Goal: Task Accomplishment & Management: Use online tool/utility

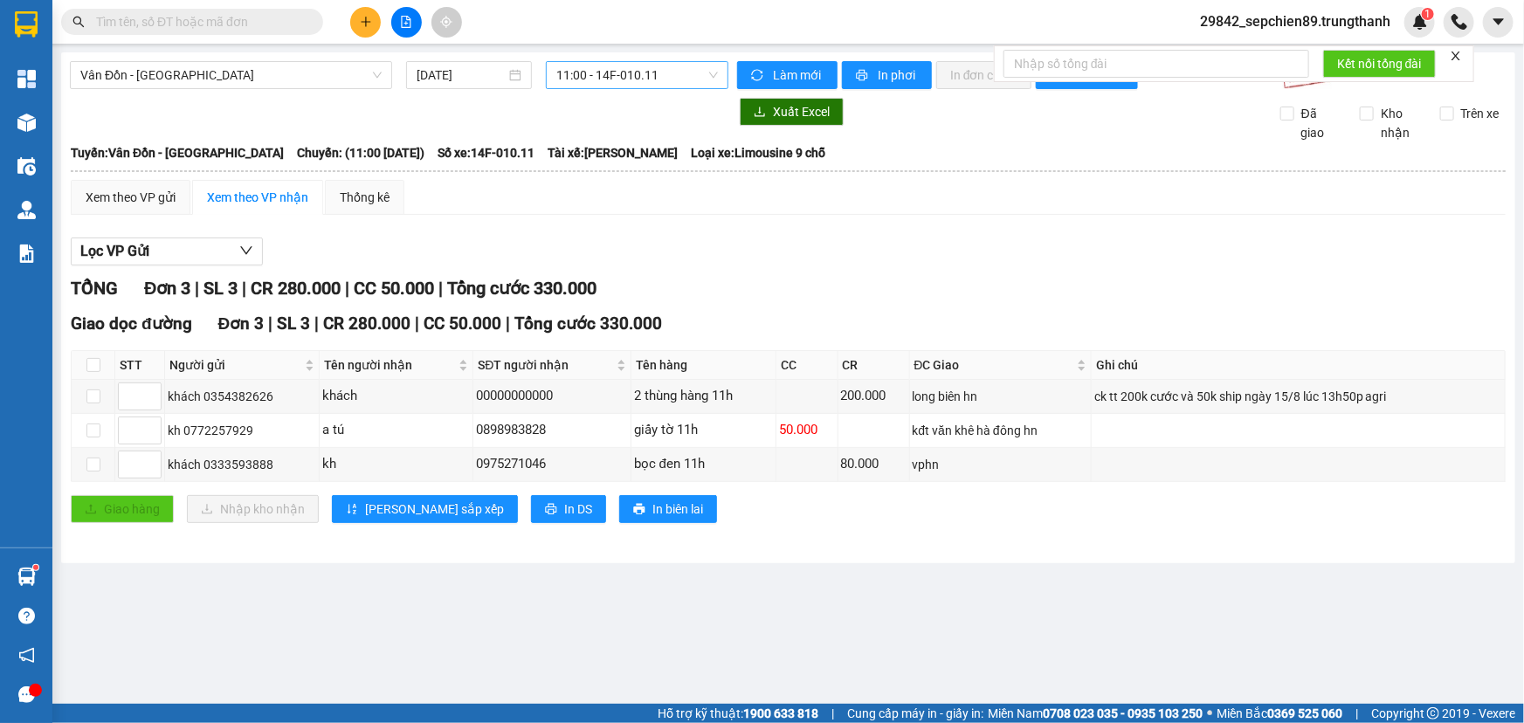
click at [645, 73] on span "11:00 - 14F-010.11" at bounding box center [637, 75] width 162 height 26
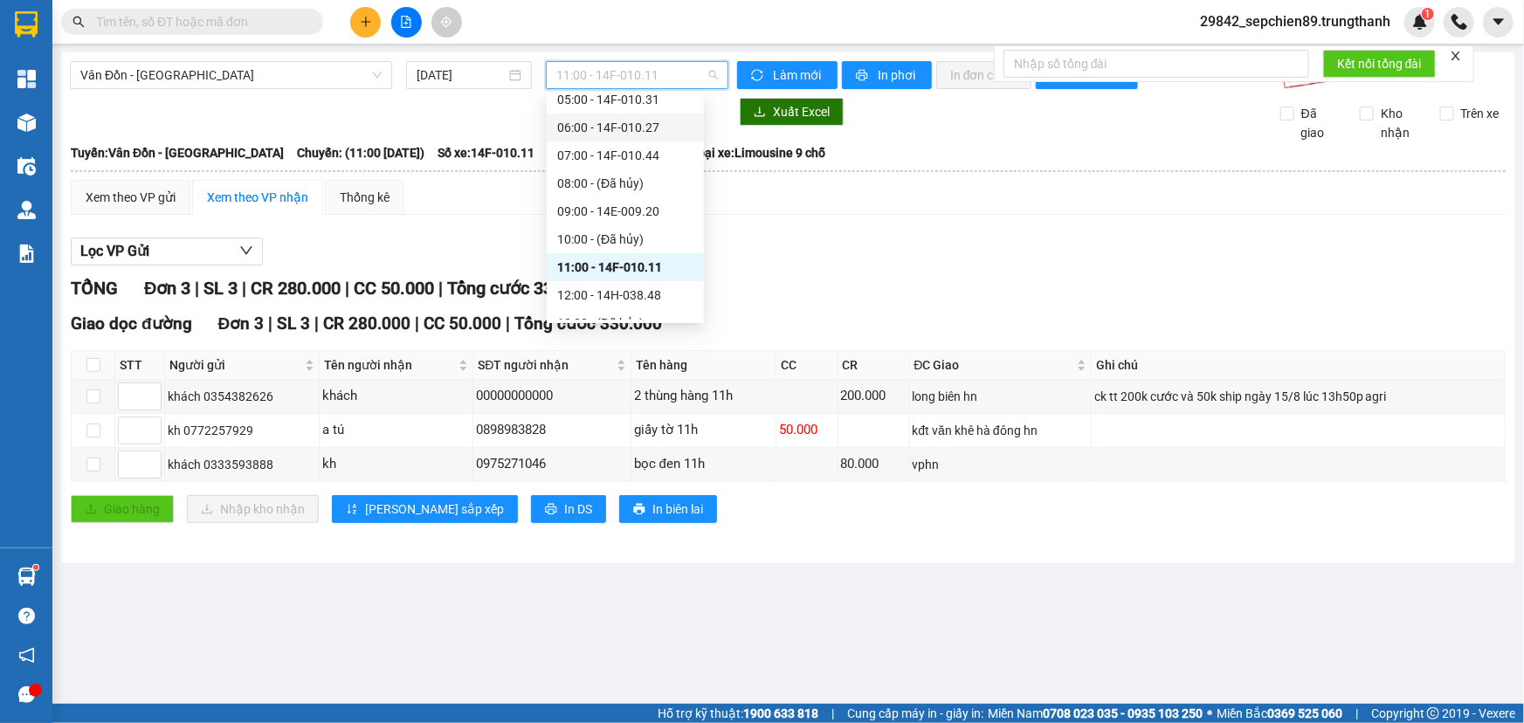
scroll to position [114, 0]
click at [642, 273] on div "12:00 - 14H-038.48" at bounding box center [625, 275] width 136 height 19
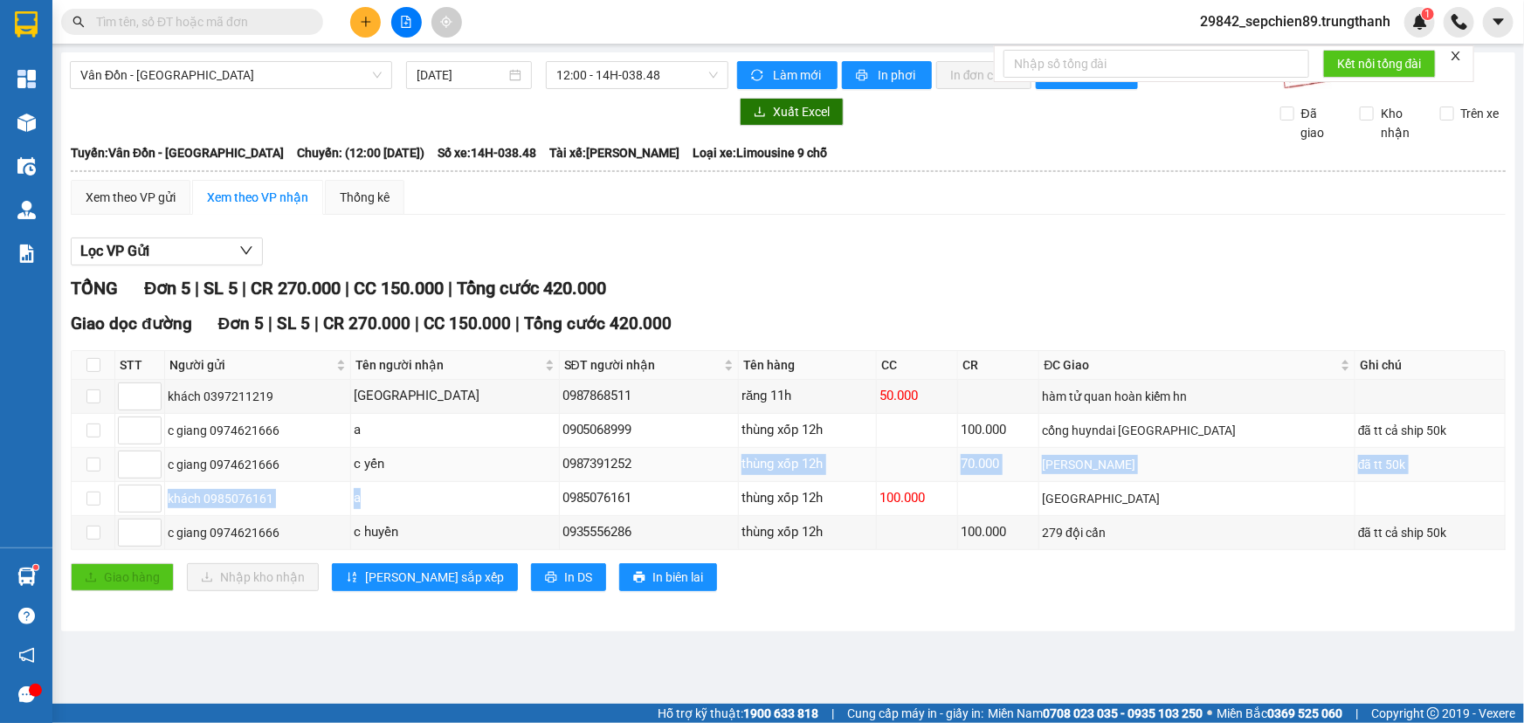
drag, startPoint x: 606, startPoint y: 474, endPoint x: 821, endPoint y: 472, distance: 214.8
click at [809, 472] on tbody "khách 0397211219 Bắc Kinh 0987868511 răng 11h 50.000 hàm tử quan hoàn kiếm hn …" at bounding box center [789, 465] width 1434 height 170
click at [852, 491] on div "thùng xốp 12h" at bounding box center [807, 498] width 132 height 21
drag, startPoint x: 952, startPoint y: 496, endPoint x: 1217, endPoint y: 494, distance: 265.5
click at [751, 496] on tr "khách 0985076161 a 0985076161 thùng xốp 12h 100.000 [GEOGRAPHIC_DATA]" at bounding box center [789, 499] width 1434 height 34
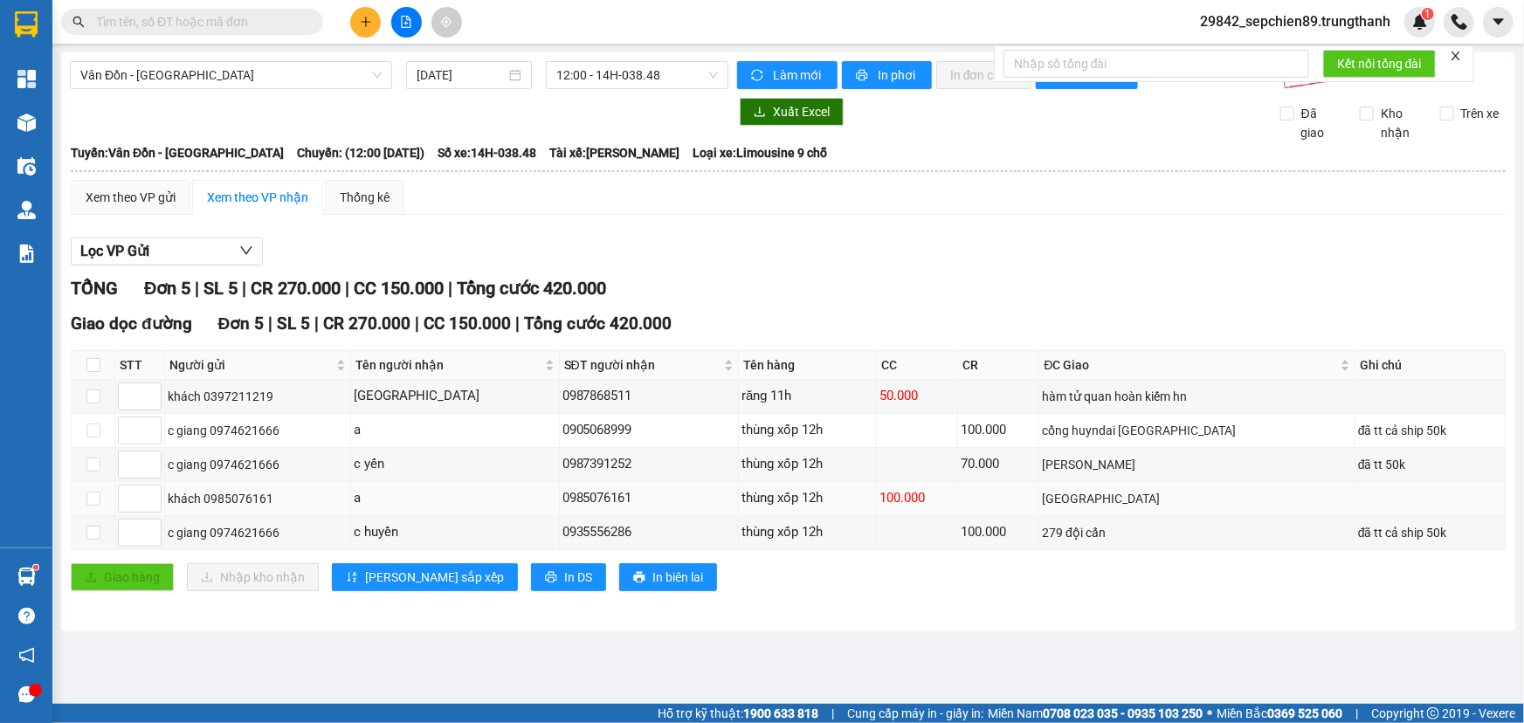
click at [758, 498] on div "thùng xốp 12h" at bounding box center [807, 498] width 132 height 21
drag, startPoint x: 1217, startPoint y: 494, endPoint x: 1398, endPoint y: 494, distance: 180.7
click at [1398, 494] on tr "khách 0985076161 a 0985076161 thùng xốp 12h 100.000 [GEOGRAPHIC_DATA]" at bounding box center [789, 499] width 1434 height 34
click at [1402, 498] on td at bounding box center [1430, 499] width 150 height 34
click at [1201, 550] on div "Giao dọc đường Đơn 5 | SL 5 | CR 270.000 | CC 150.000 | Tổng cước 420.000 STT N…" at bounding box center [788, 457] width 1435 height 293
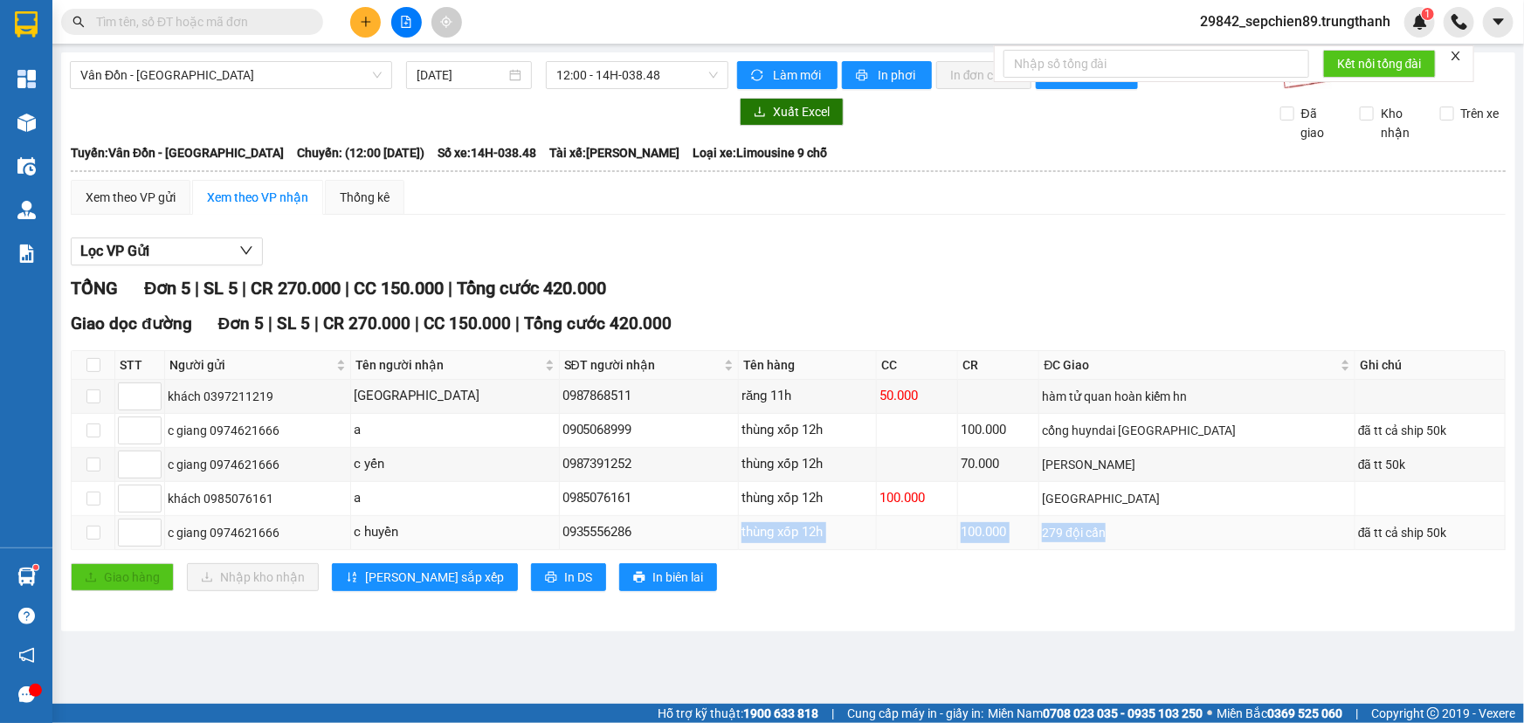
drag, startPoint x: 998, startPoint y: 540, endPoint x: 649, endPoint y: 540, distance: 349.3
click at [649, 540] on tr "c giang 0974621666 c huyền 0935556286 thùng xốp 12h 100.000 279 đội cấn đã tt c…" at bounding box center [789, 533] width 1434 height 34
click at [649, 540] on div "0935556286" at bounding box center [649, 532] width 174 height 21
drag, startPoint x: 893, startPoint y: 539, endPoint x: 1119, endPoint y: 539, distance: 226.2
click at [1119, 539] on tr "c giang 0974621666 c huyền 0935556286 thùng xốp 12h 100.000 279 đội cấn đã tt c…" at bounding box center [789, 533] width 1434 height 34
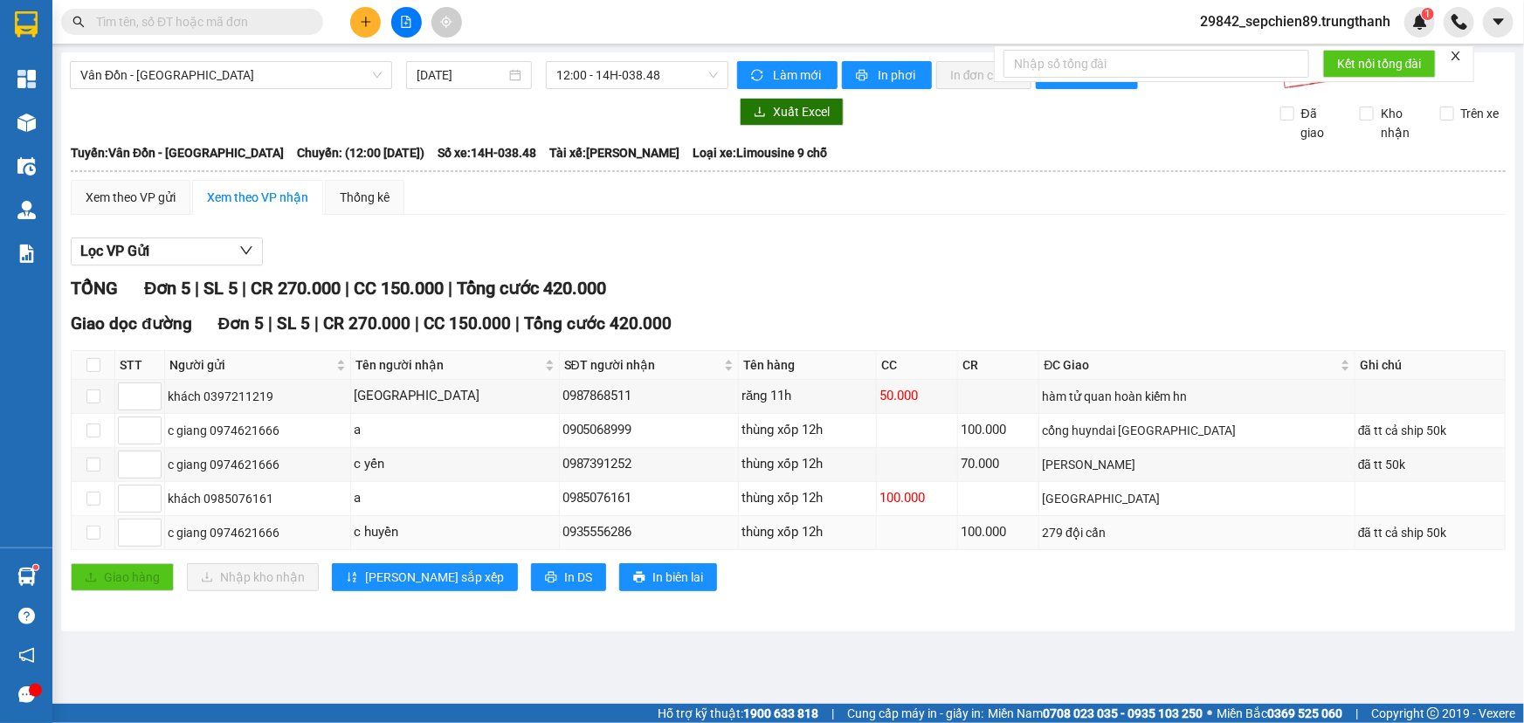
click at [1161, 535] on div "279 đội cấn" at bounding box center [1197, 532] width 310 height 19
drag, startPoint x: 1166, startPoint y: 531, endPoint x: 451, endPoint y: 542, distance: 714.4
click at [451, 542] on tr "c giang 0974621666 c huyền 0935556286 thùng xốp 12h 100.000 279 đội cấn đã tt c…" at bounding box center [789, 533] width 1434 height 34
click at [451, 542] on td "c huyền" at bounding box center [455, 533] width 208 height 34
drag, startPoint x: 889, startPoint y: 540, endPoint x: 1230, endPoint y: 533, distance: 341.5
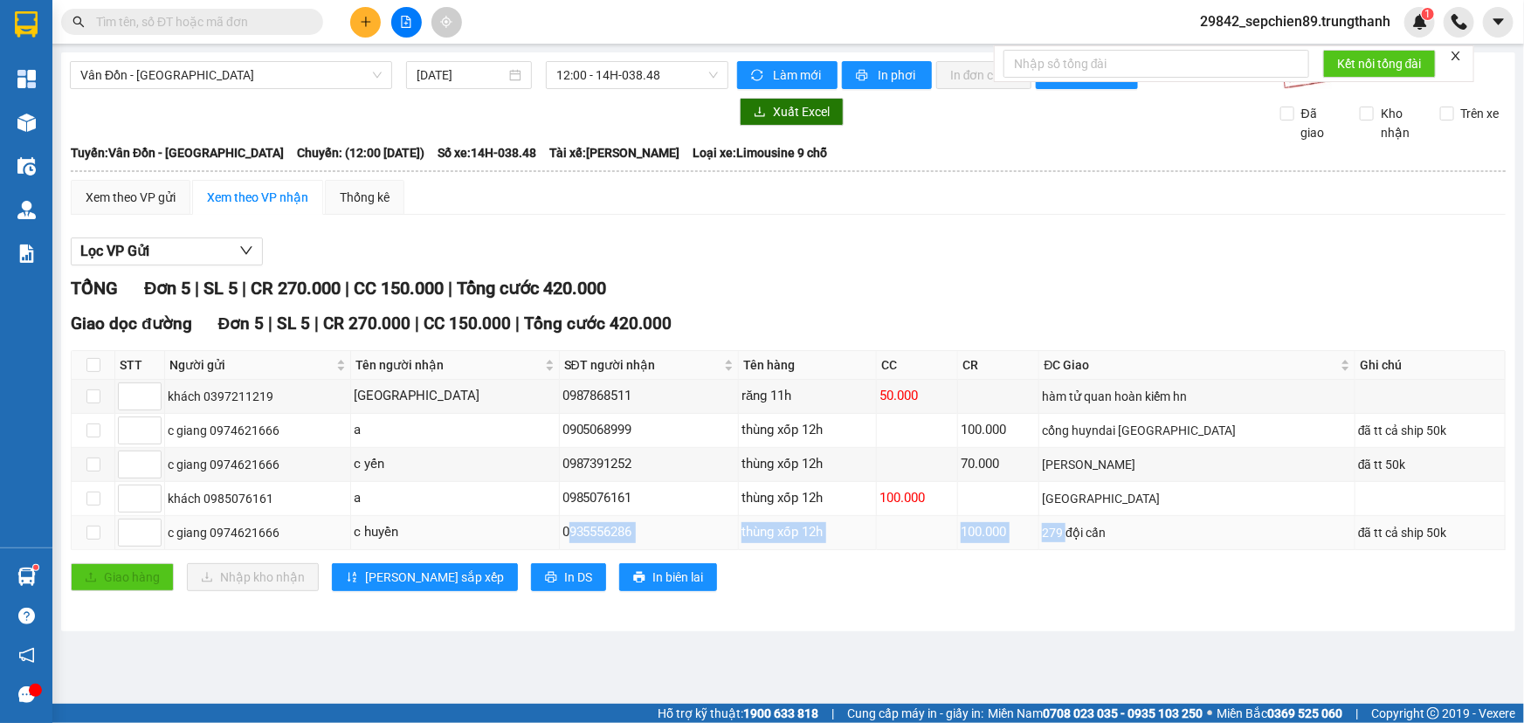
click at [1145, 537] on tr "c giang 0974621666 c huyền 0935556286 thùng xốp 12h 100.000 279 đội cấn đã tt c…" at bounding box center [789, 533] width 1434 height 34
click at [1230, 532] on div "279 đội cấn" at bounding box center [1197, 532] width 310 height 19
drag, startPoint x: 1230, startPoint y: 532, endPoint x: 970, endPoint y: 539, distance: 260.3
click at [970, 539] on tr "c giang 0974621666 c huyền 0935556286 thùng xốp 12h 100.000 279 đội cấn đã tt c…" at bounding box center [789, 533] width 1434 height 34
click at [958, 539] on td at bounding box center [917, 533] width 81 height 34
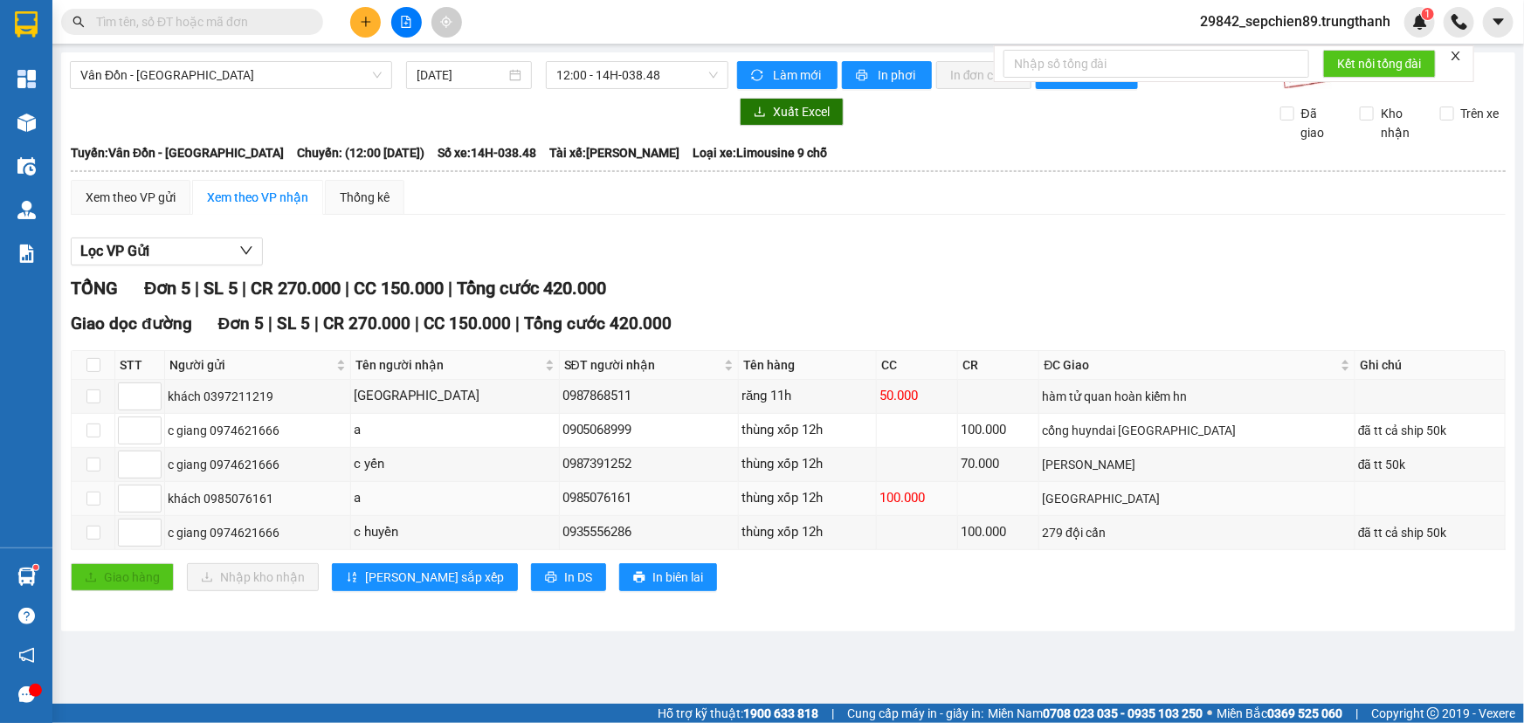
drag, startPoint x: 1277, startPoint y: 490, endPoint x: 865, endPoint y: 487, distance: 411.3
click at [865, 487] on tr "khách 0985076161 a 0985076161 thùng xốp 12h 100.000 [GEOGRAPHIC_DATA]" at bounding box center [789, 499] width 1434 height 34
click at [1002, 467] on div "70.000" at bounding box center [998, 464] width 75 height 21
drag, startPoint x: 1282, startPoint y: 451, endPoint x: 740, endPoint y: 472, distance: 541.7
click at [740, 472] on tr "c giang 0974621666 c yến 0987391252 thùng xốp 12h 70.000 chung cư linh đàm đã t…" at bounding box center [789, 465] width 1434 height 34
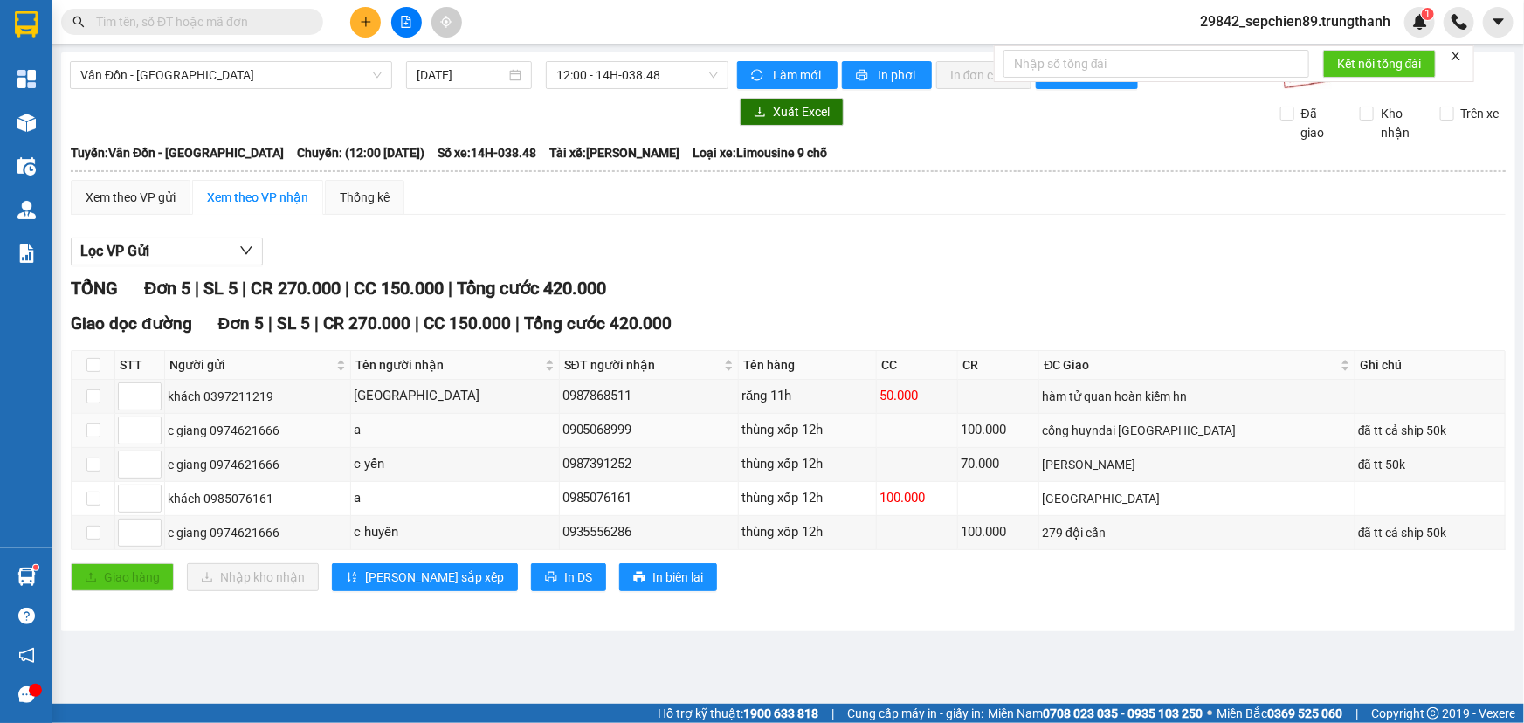
click at [873, 437] on div "thùng xốp 12h" at bounding box center [807, 430] width 132 height 21
drag, startPoint x: 1064, startPoint y: 423, endPoint x: 1214, endPoint y: 445, distance: 151.8
click at [1214, 445] on tr "c giang 0974621666 a 0905068999 thùng xốp 12h 100.000 cổng huyndai hà đông đã t…" at bounding box center [789, 431] width 1434 height 34
click at [1214, 445] on td "cổng huyndai [GEOGRAPHIC_DATA]" at bounding box center [1197, 431] width 316 height 34
drag, startPoint x: 1208, startPoint y: 470, endPoint x: 1071, endPoint y: 470, distance: 138.0
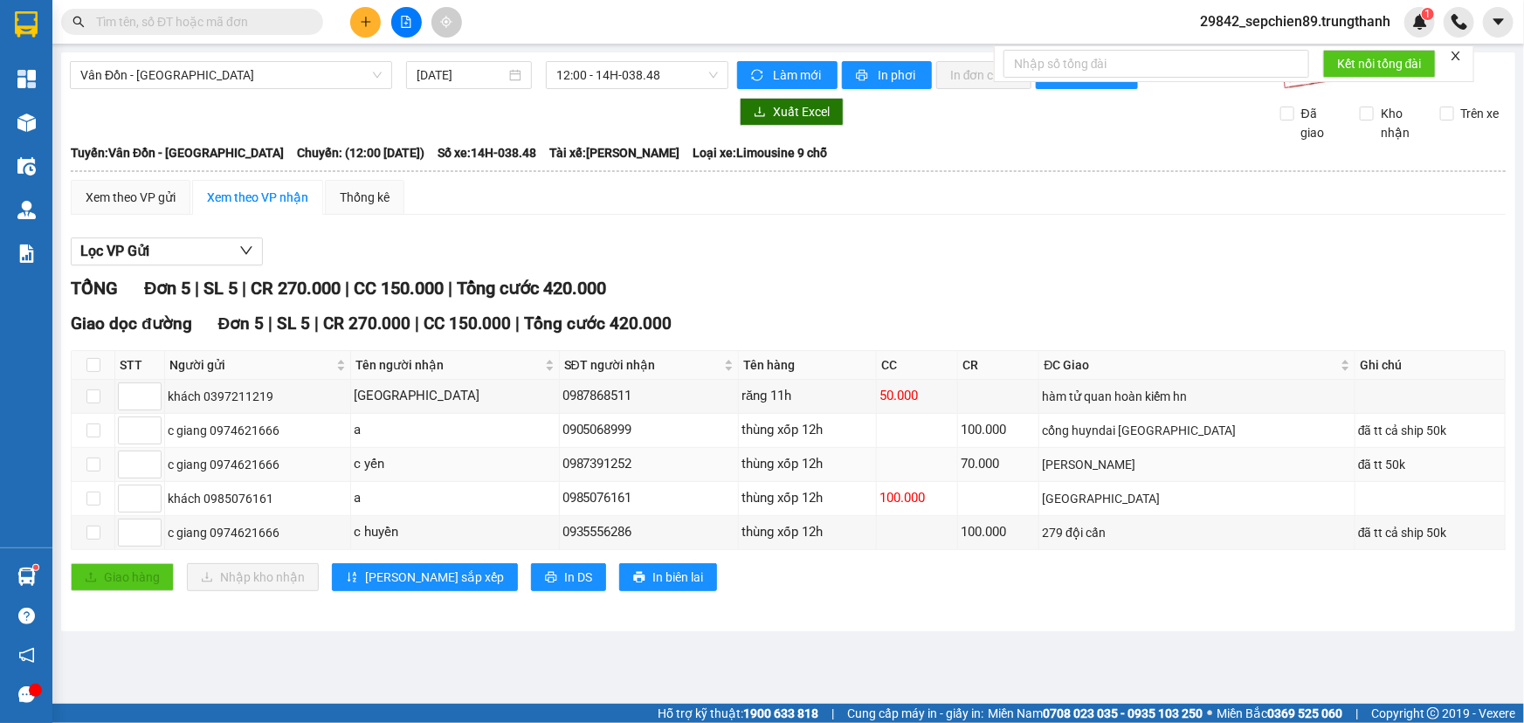
click at [1072, 470] on tr "c giang 0974621666 c yến 0987391252 thùng xốp 12h 70.000 chung cư linh đàm đã t…" at bounding box center [789, 465] width 1434 height 34
click at [1095, 465] on div "[PERSON_NAME]" at bounding box center [1197, 464] width 310 height 19
drag, startPoint x: 961, startPoint y: 406, endPoint x: 761, endPoint y: 406, distance: 199.1
click at [767, 406] on tr "khách 0397211219 Bắc Kinh 0987868511 răng 11h 50.000 hàm tử quan hoàn kiếm hn" at bounding box center [789, 397] width 1434 height 34
click at [761, 406] on td "răng 11h" at bounding box center [808, 397] width 138 height 34
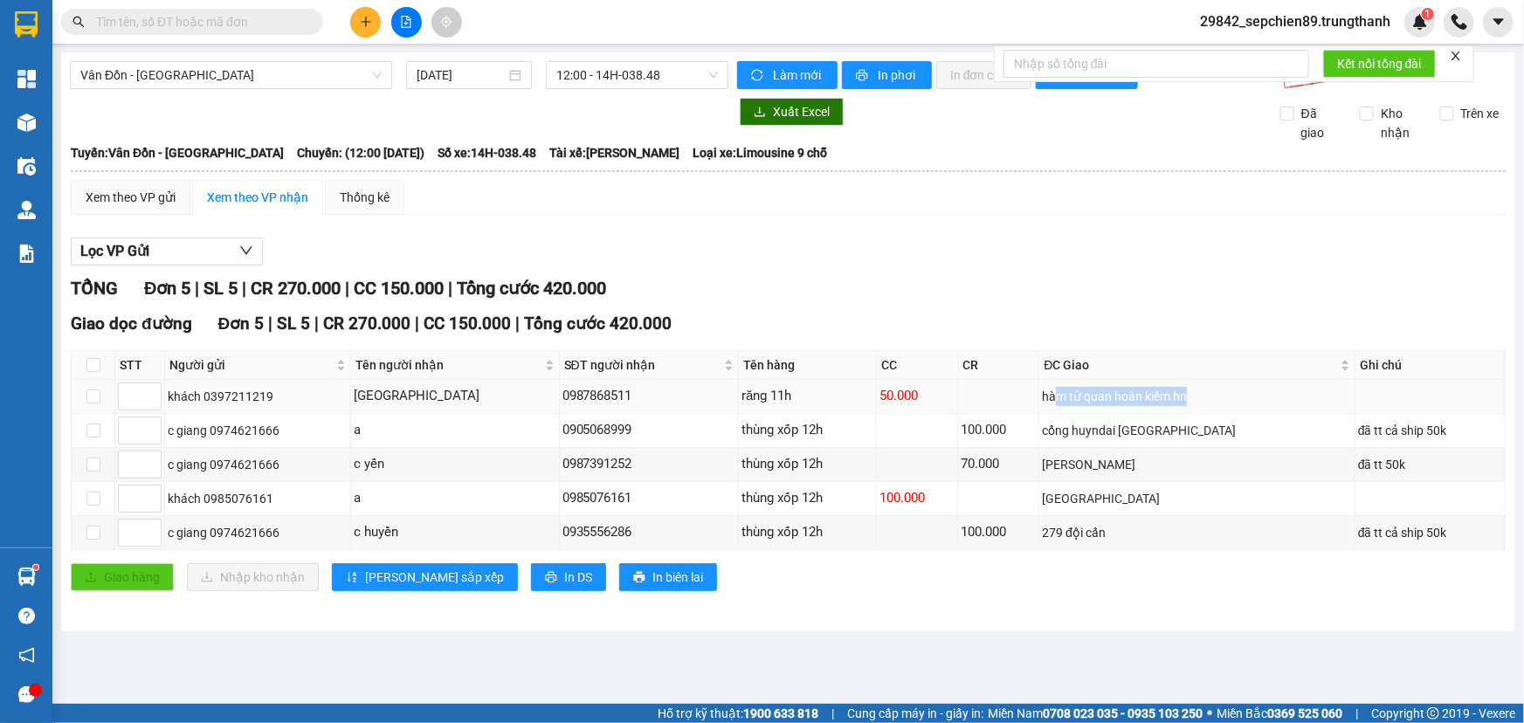
drag, startPoint x: 1180, startPoint y: 390, endPoint x: 1330, endPoint y: 410, distance: 151.4
click at [1330, 410] on td "hàm tử quan hoàn kiếm hn" at bounding box center [1197, 397] width 316 height 34
drag, startPoint x: 1000, startPoint y: 393, endPoint x: 469, endPoint y: 392, distance: 530.9
click at [469, 392] on tr "khách 0397211219 Bắc Kinh 0987868511 răng 11h 50.000 hàm tử quan hoàn kiếm hn" at bounding box center [789, 397] width 1434 height 34
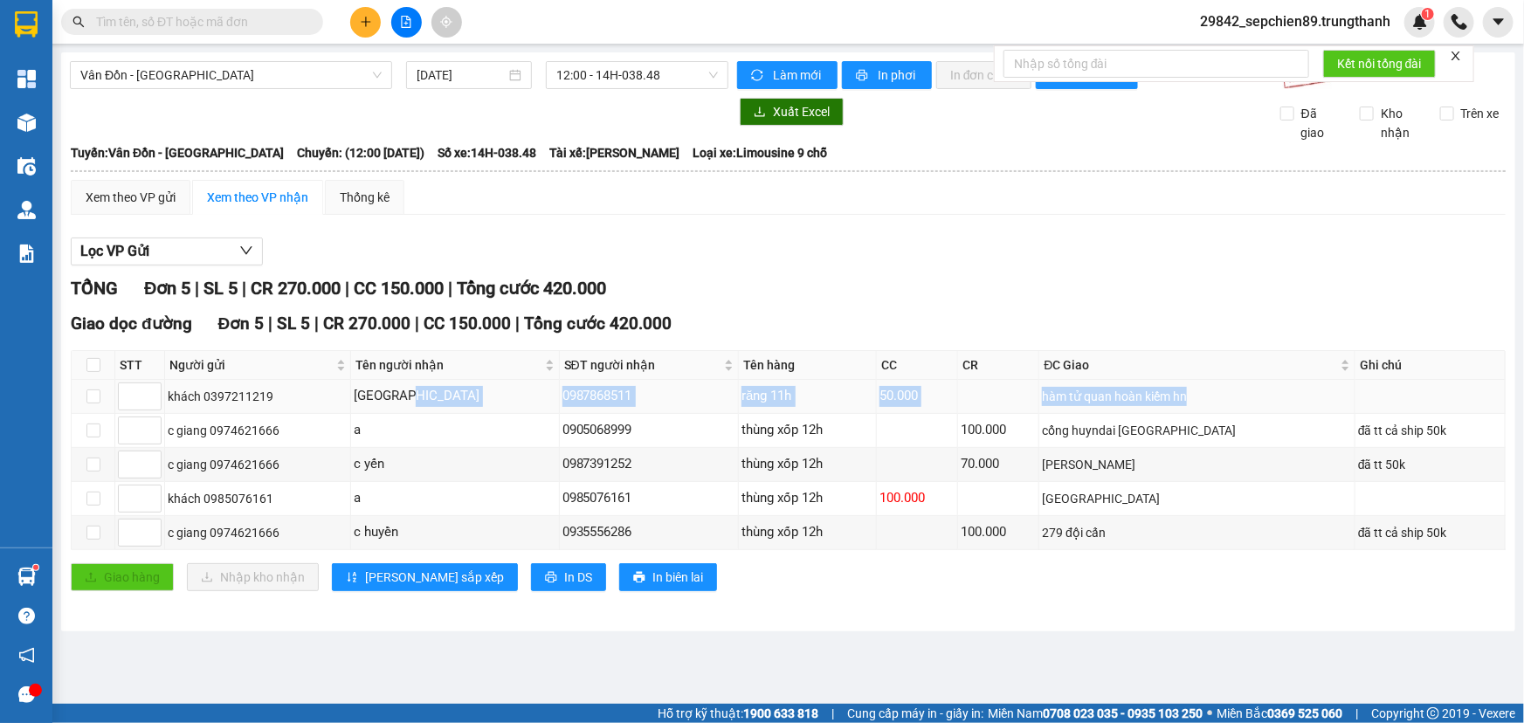
click at [469, 392] on div "[GEOGRAPHIC_DATA]" at bounding box center [455, 396] width 202 height 21
drag, startPoint x: 469, startPoint y: 392, endPoint x: 623, endPoint y: 410, distance: 155.5
click at [603, 409] on tr "khách 0397211219 Bắc Kinh 0987868511 răng 11h 50.000 hàm tử quan hoàn kiếm hn" at bounding box center [789, 397] width 1434 height 34
click at [653, 414] on td "0905068999" at bounding box center [650, 431] width 180 height 34
drag, startPoint x: 755, startPoint y: 527, endPoint x: 941, endPoint y: 531, distance: 186.0
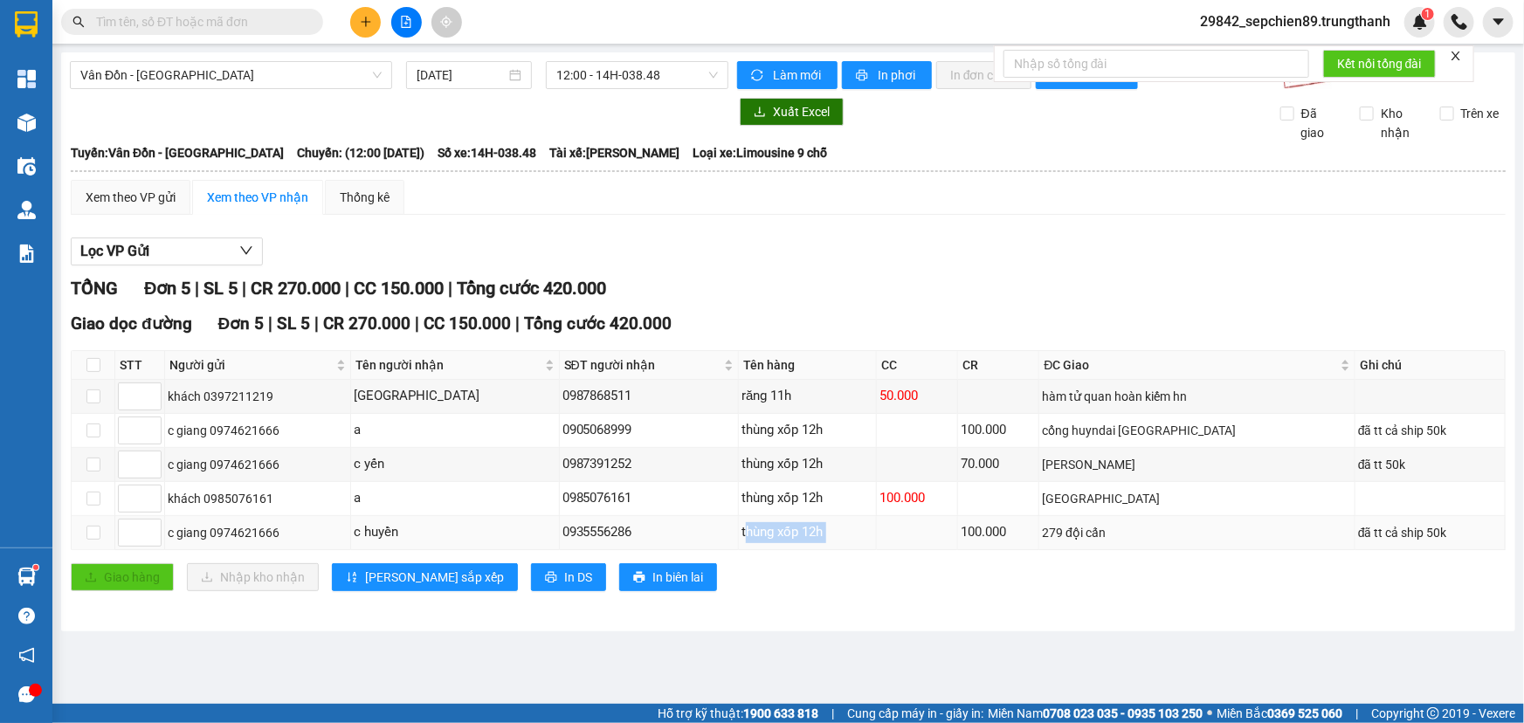
click at [941, 531] on tr "c giang 0974621666 c huyền 0935556286 thùng xốp 12h 100.000 279 đội cấn đã tt c…" at bounding box center [789, 533] width 1434 height 34
drag, startPoint x: 816, startPoint y: 496, endPoint x: 461, endPoint y: 510, distance: 355.7
click at [465, 507] on tr "khách 0985076161 a 0985076161 thùng xốp 12h 100.000 [GEOGRAPHIC_DATA]" at bounding box center [789, 499] width 1434 height 34
click at [461, 510] on td "a" at bounding box center [455, 499] width 208 height 34
drag, startPoint x: 815, startPoint y: 477, endPoint x: 1362, endPoint y: 477, distance: 547.5
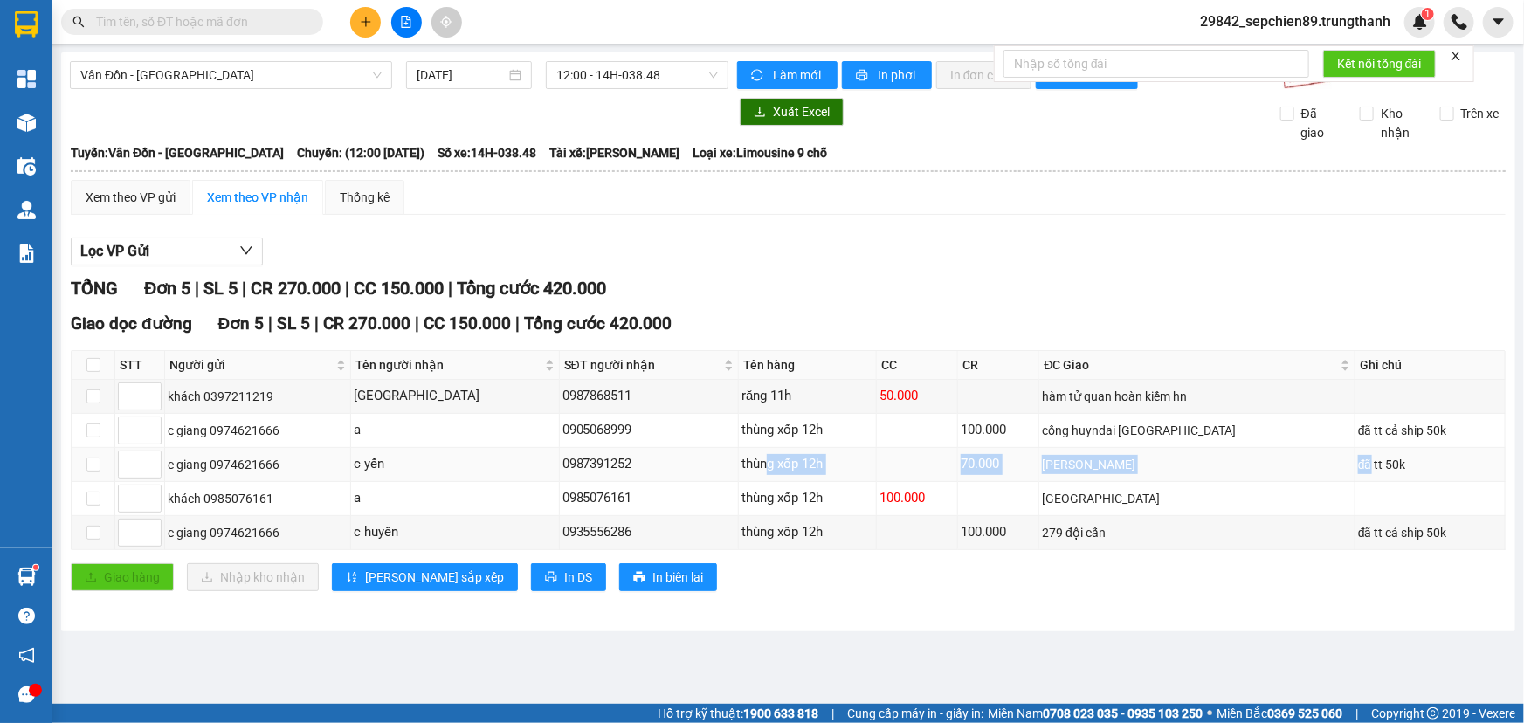
click at [1361, 477] on tr "c giang 0974621666 c yến 0987391252 thùng xốp 12h 70.000 chung cư linh đàm đã t…" at bounding box center [789, 465] width 1434 height 34
click at [1363, 486] on td at bounding box center [1430, 499] width 150 height 34
drag, startPoint x: 1258, startPoint y: 489, endPoint x: 342, endPoint y: 515, distance: 916.3
click at [349, 514] on tbody "khách 0397211219 Bắc Kinh 0987868511 răng 11h 50.000 hàm tử quan hoàn kiếm hn …" at bounding box center [789, 465] width 1434 height 170
click at [330, 517] on td "c giang 0974621666" at bounding box center [258, 533] width 186 height 34
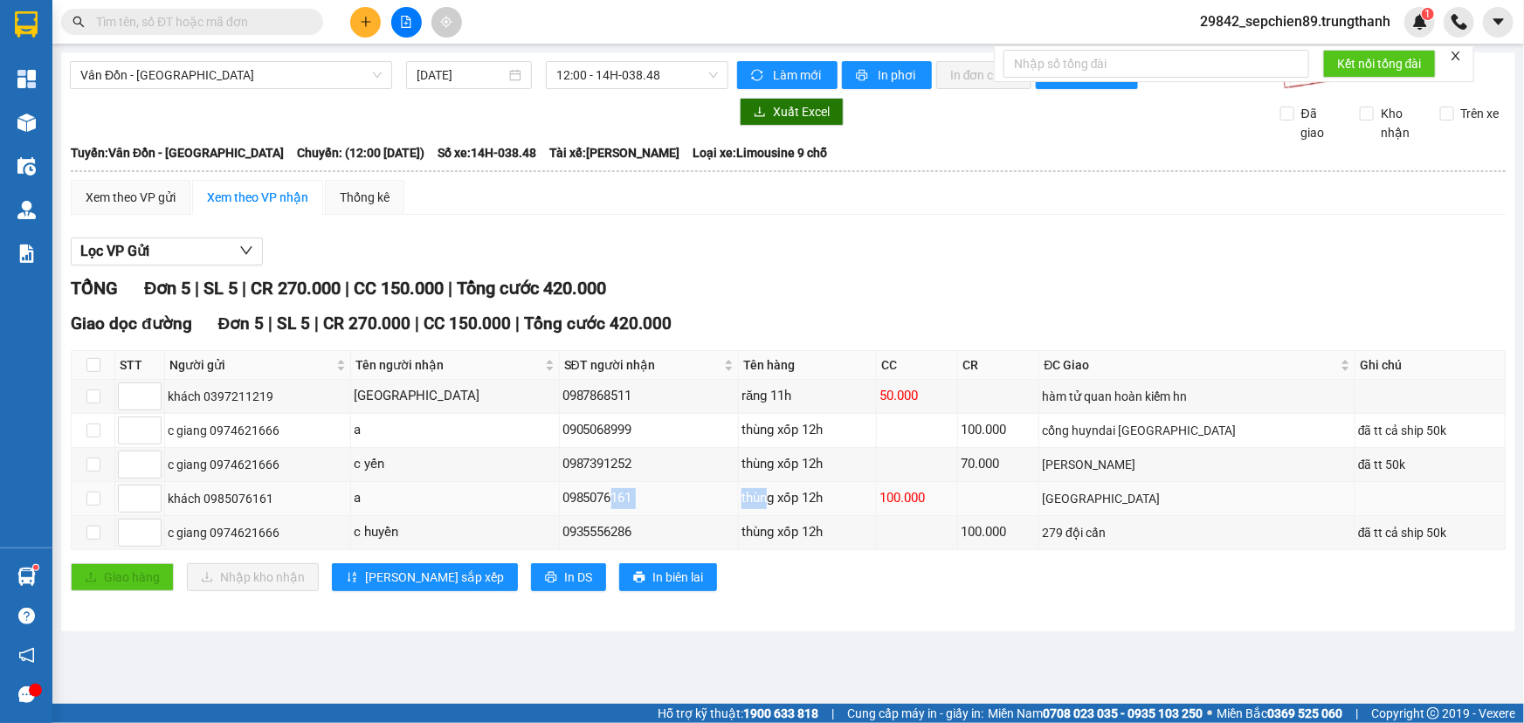
drag, startPoint x: 636, startPoint y: 486, endPoint x: 883, endPoint y: 506, distance: 247.9
click at [837, 506] on tr "khách 0985076161 a 0985076161 thùng xốp 12h 100.000 [GEOGRAPHIC_DATA]" at bounding box center [789, 499] width 1434 height 34
click at [873, 506] on div "thùng xốp 12h" at bounding box center [807, 498] width 132 height 21
click at [877, 516] on td "thùng xốp 12h" at bounding box center [808, 533] width 138 height 34
drag, startPoint x: 853, startPoint y: 524, endPoint x: 711, endPoint y: 537, distance: 142.9
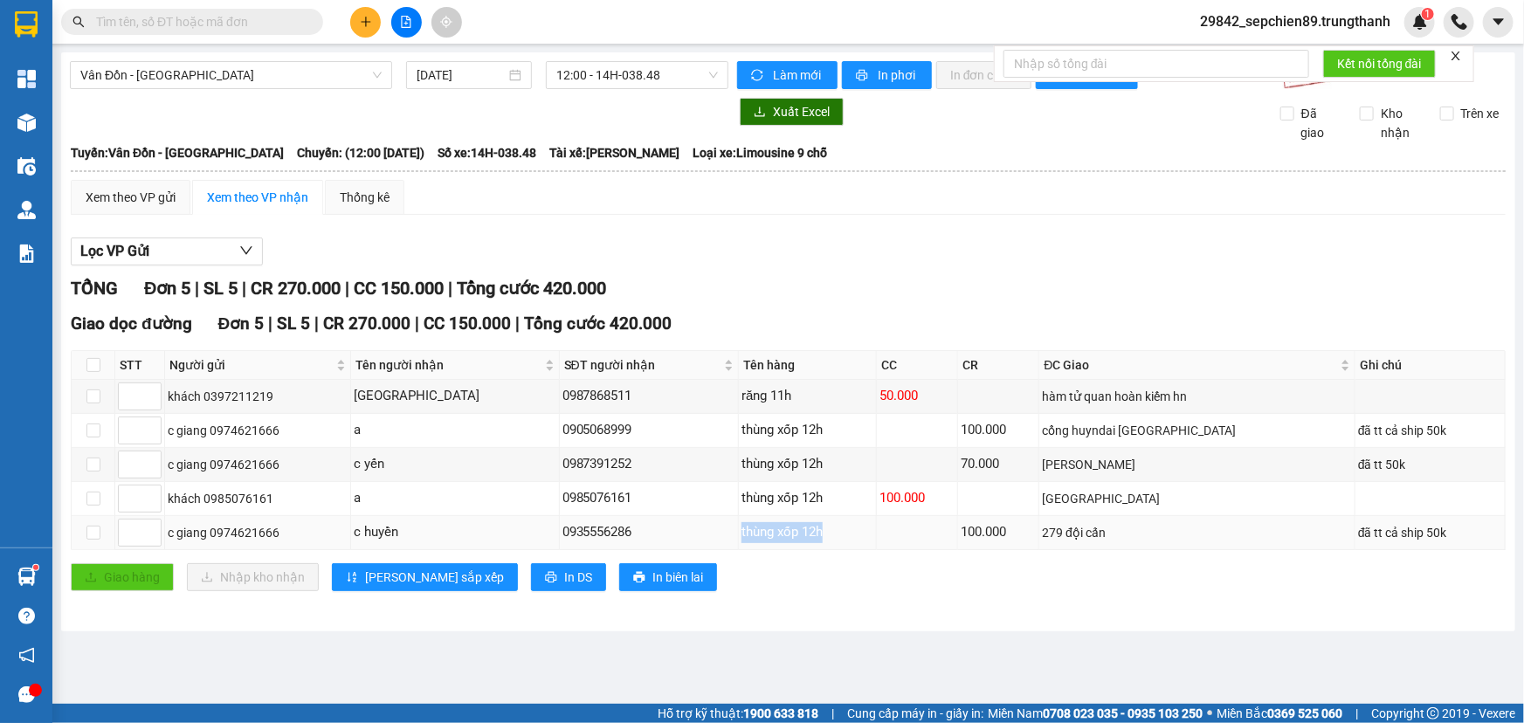
click at [711, 537] on tr "c giang 0974621666 c huyền 0935556286 thùng xốp 12h 100.000 279 đội cấn đã tt c…" at bounding box center [789, 533] width 1434 height 34
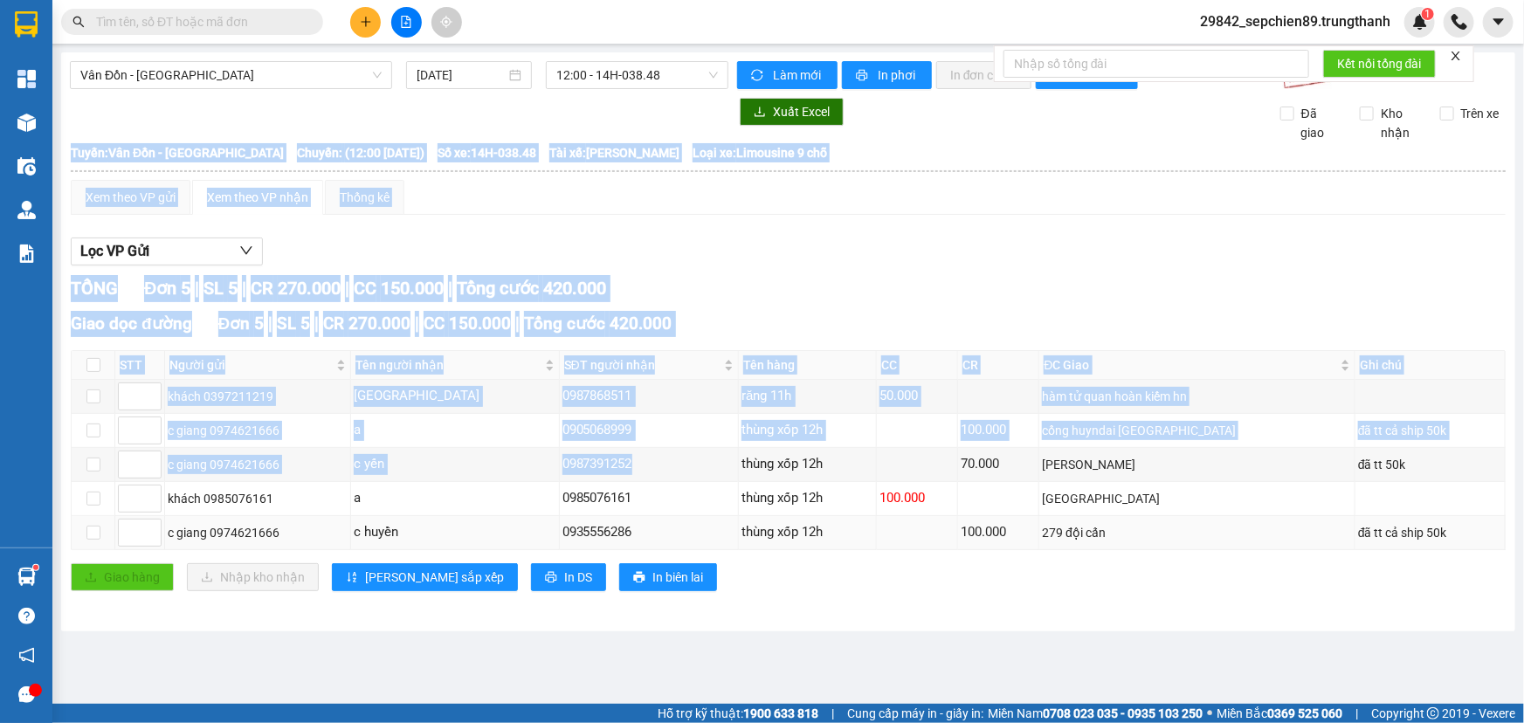
drag, startPoint x: 733, startPoint y: 454, endPoint x: 786, endPoint y: 540, distance: 100.3
click at [784, 550] on div "Giao dọc đường Đơn 5 | SL 5 | CR 270.000 | CC 150.000 | Tổng cước 420.000 STT N…" at bounding box center [788, 457] width 1435 height 293
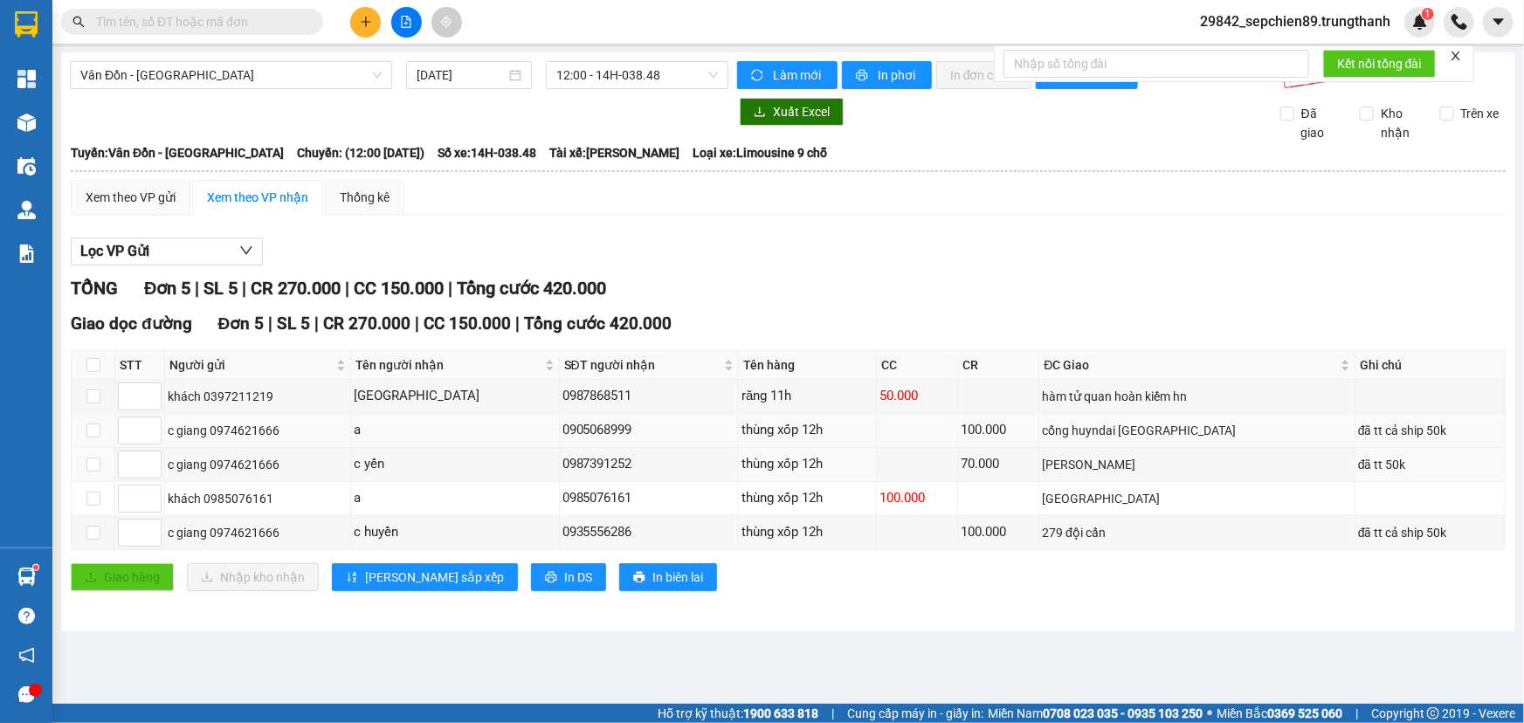
click at [790, 427] on div "thùng xốp 12h" at bounding box center [807, 430] width 132 height 21
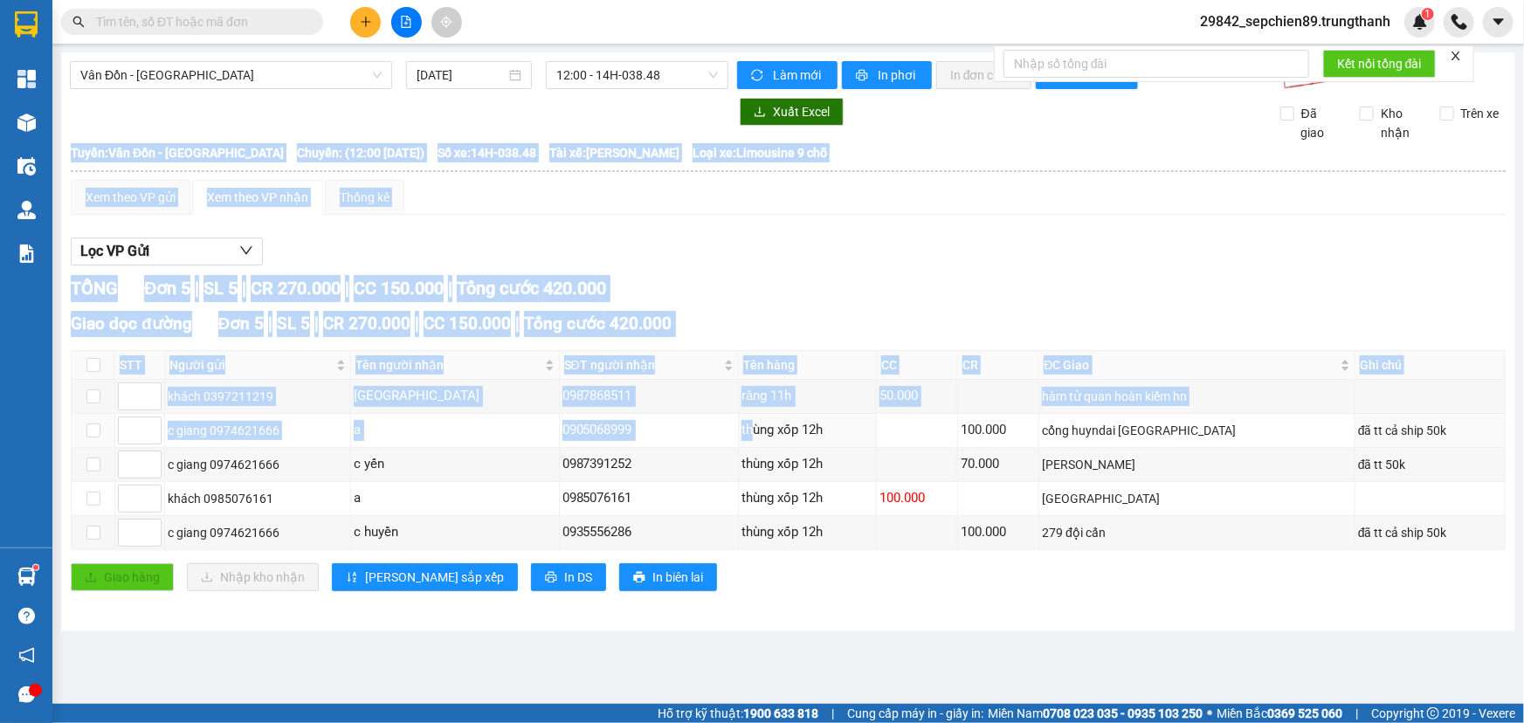
drag, startPoint x: 763, startPoint y: 424, endPoint x: 829, endPoint y: 566, distance: 155.9
click at [829, 566] on div "Giao dọc đường Đơn 5 | SL 5 | CR 270.000 | CC 150.000 | Tổng cước 420.000 STT N…" at bounding box center [788, 457] width 1435 height 293
click at [829, 566] on div "Giao hàng Nhập kho nhận Lưu sắp xếp In DS In biên lai" at bounding box center [788, 577] width 1435 height 28
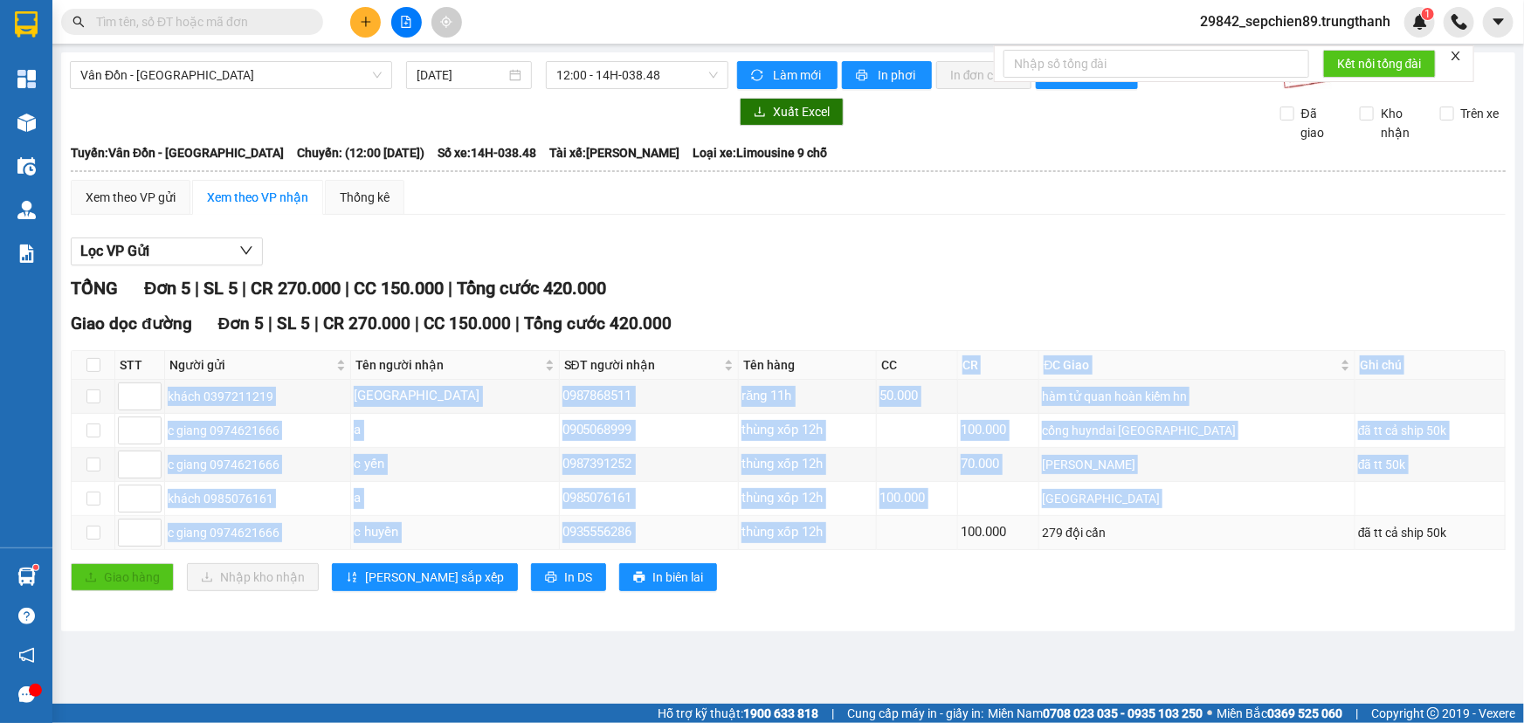
drag, startPoint x: 946, startPoint y: 374, endPoint x: 967, endPoint y: 528, distance: 156.1
click at [967, 528] on table "STT Người gửi Tên người nhận SĐT người nhận Tên hàng CC CR ĐC Giao Ghi chú Ký n…" at bounding box center [789, 450] width 1434 height 200
click at [958, 528] on td at bounding box center [917, 533] width 81 height 34
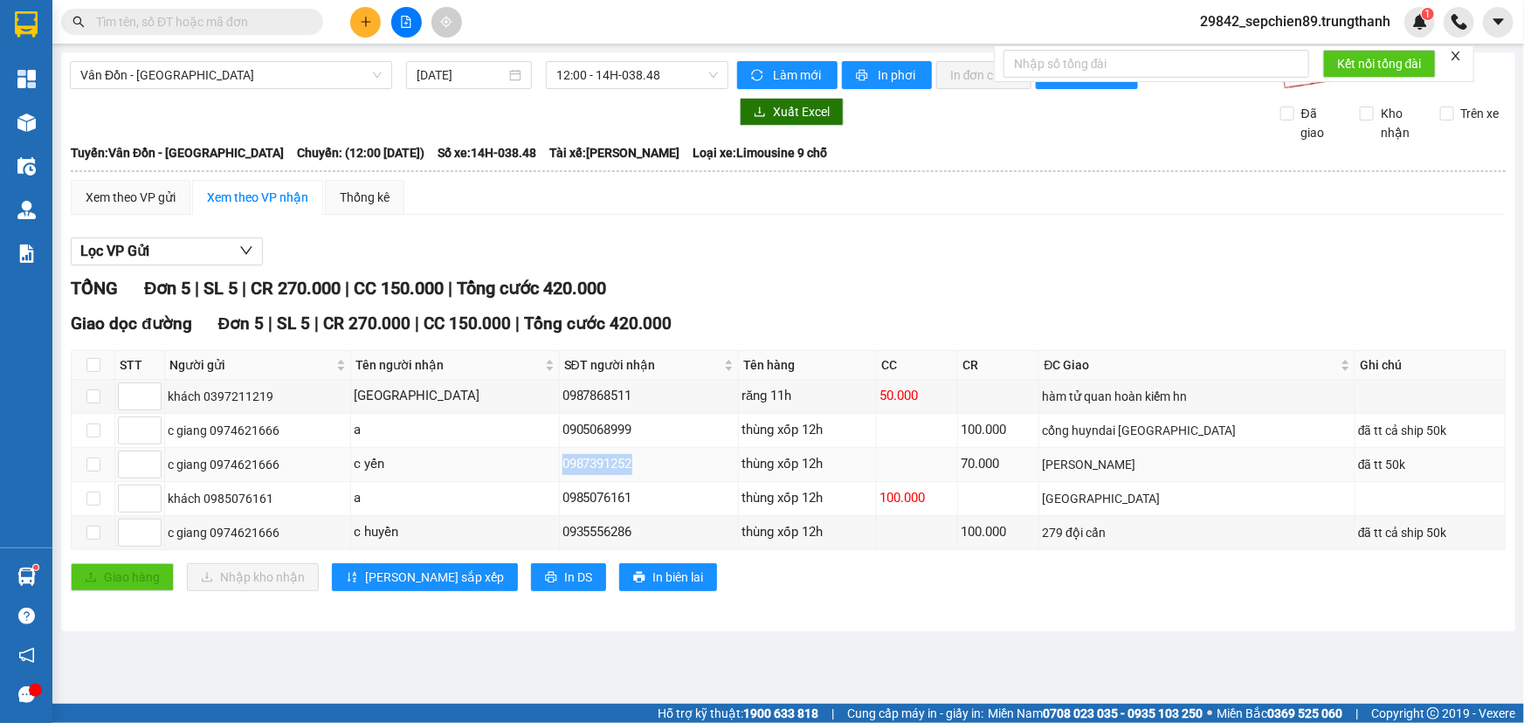
drag, startPoint x: 652, startPoint y: 465, endPoint x: 527, endPoint y: 468, distance: 124.9
click at [527, 468] on tr "c giang 0974621666 c yến 0987391252 thùng xốp 12h 70.000 chung cư linh đàm đã t…" at bounding box center [789, 465] width 1434 height 34
copy tr "c yến 0987391252"
click at [644, 427] on div "0905068999" at bounding box center [649, 430] width 174 height 21
drag, startPoint x: 644, startPoint y: 427, endPoint x: 513, endPoint y: 432, distance: 132.0
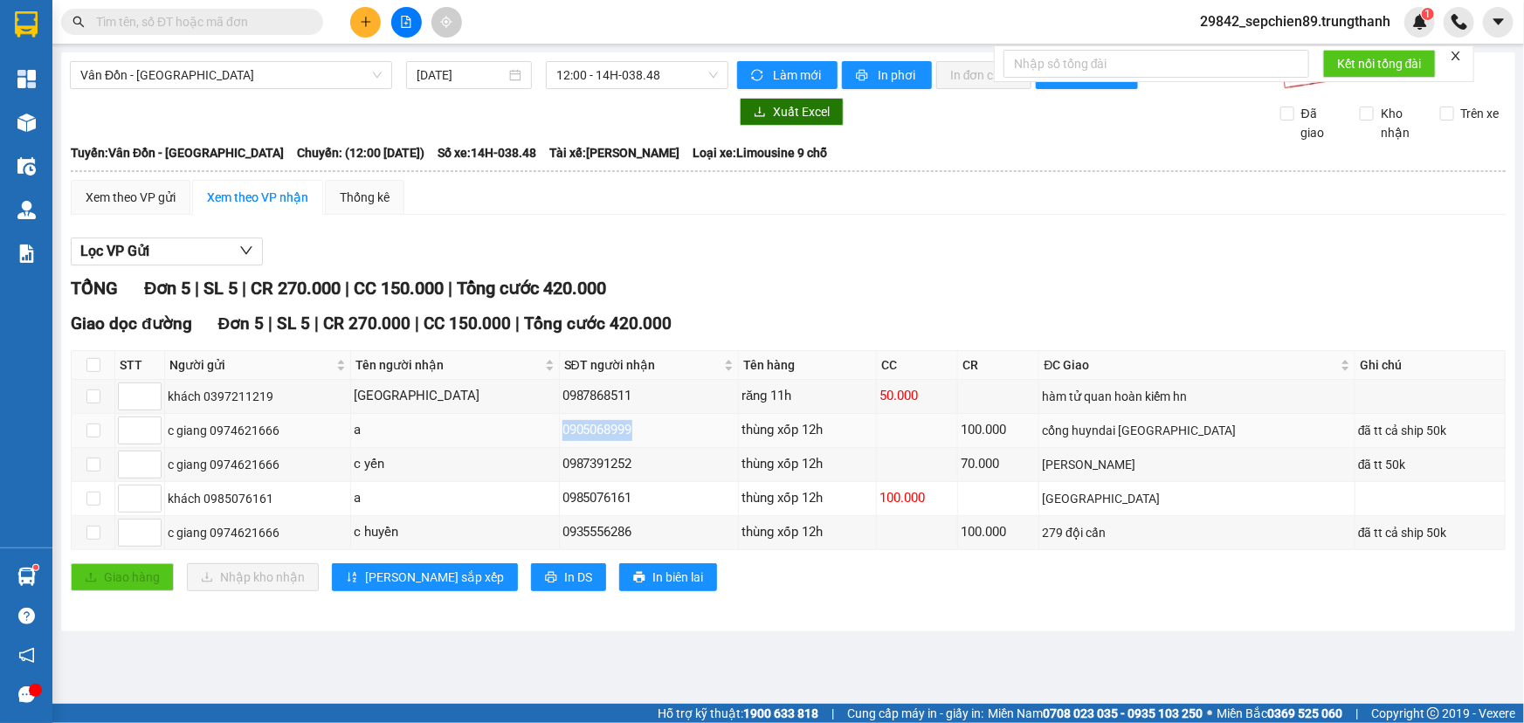
click at [513, 432] on tr "c giang 0974621666 a 0905068999 thùng xốp 12h 100.000 cổng huyndai hà đông đã t…" at bounding box center [789, 431] width 1434 height 34
copy tr "0905068999"
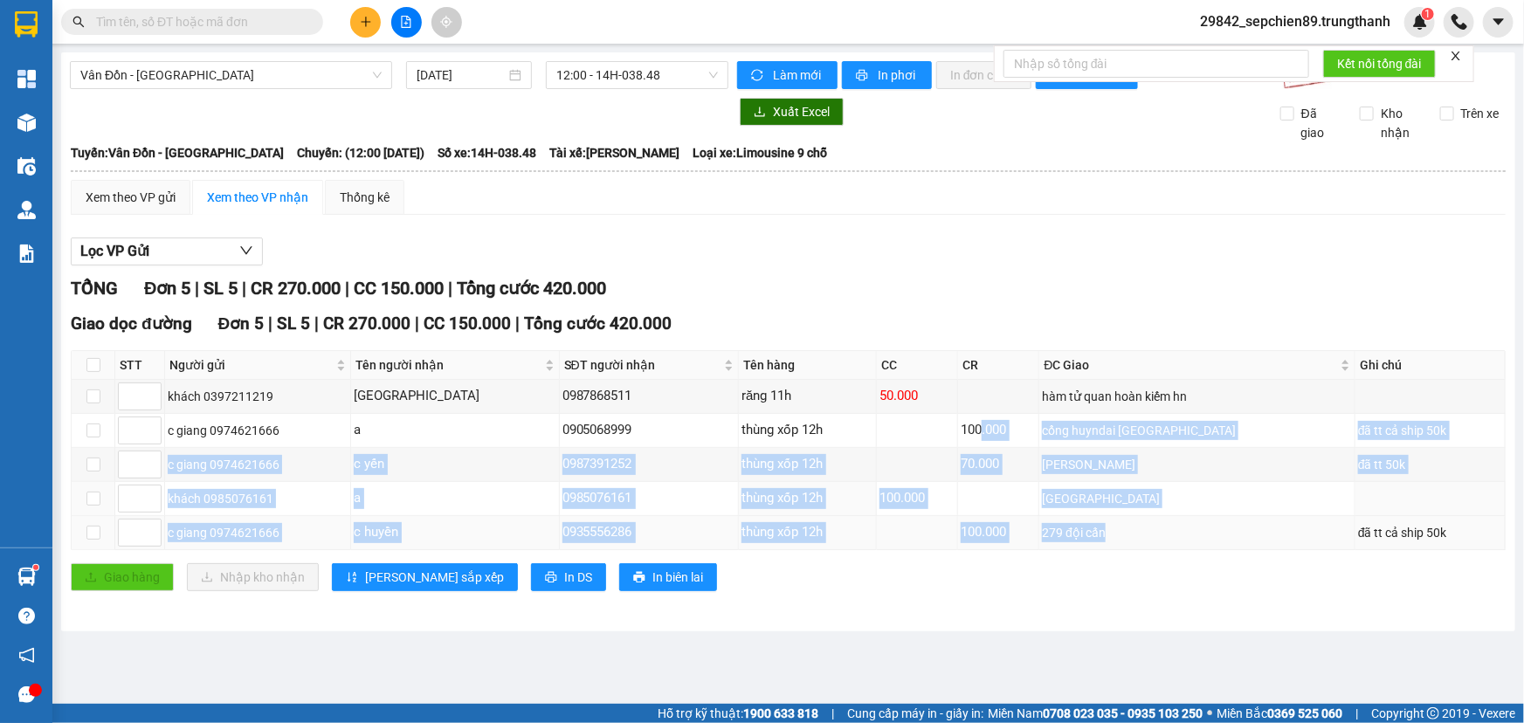
drag, startPoint x: 1064, startPoint y: 451, endPoint x: 1251, endPoint y: 519, distance: 198.9
click at [1250, 518] on tbody "khách 0397211219 Bắc Kinh 0987868511 răng 11h 50.000 hàm tử quan hoàn kiếm hn …" at bounding box center [789, 465] width 1434 height 170
click at [1255, 531] on div "279 đội cấn" at bounding box center [1197, 532] width 310 height 19
drag, startPoint x: 1411, startPoint y: 475, endPoint x: 1435, endPoint y: 540, distance: 69.6
click at [1435, 539] on tbody "khách 0397211219 Bắc Kinh 0987868511 răng 11h 50.000 hàm tử quan hoàn kiếm hn …" at bounding box center [789, 465] width 1434 height 170
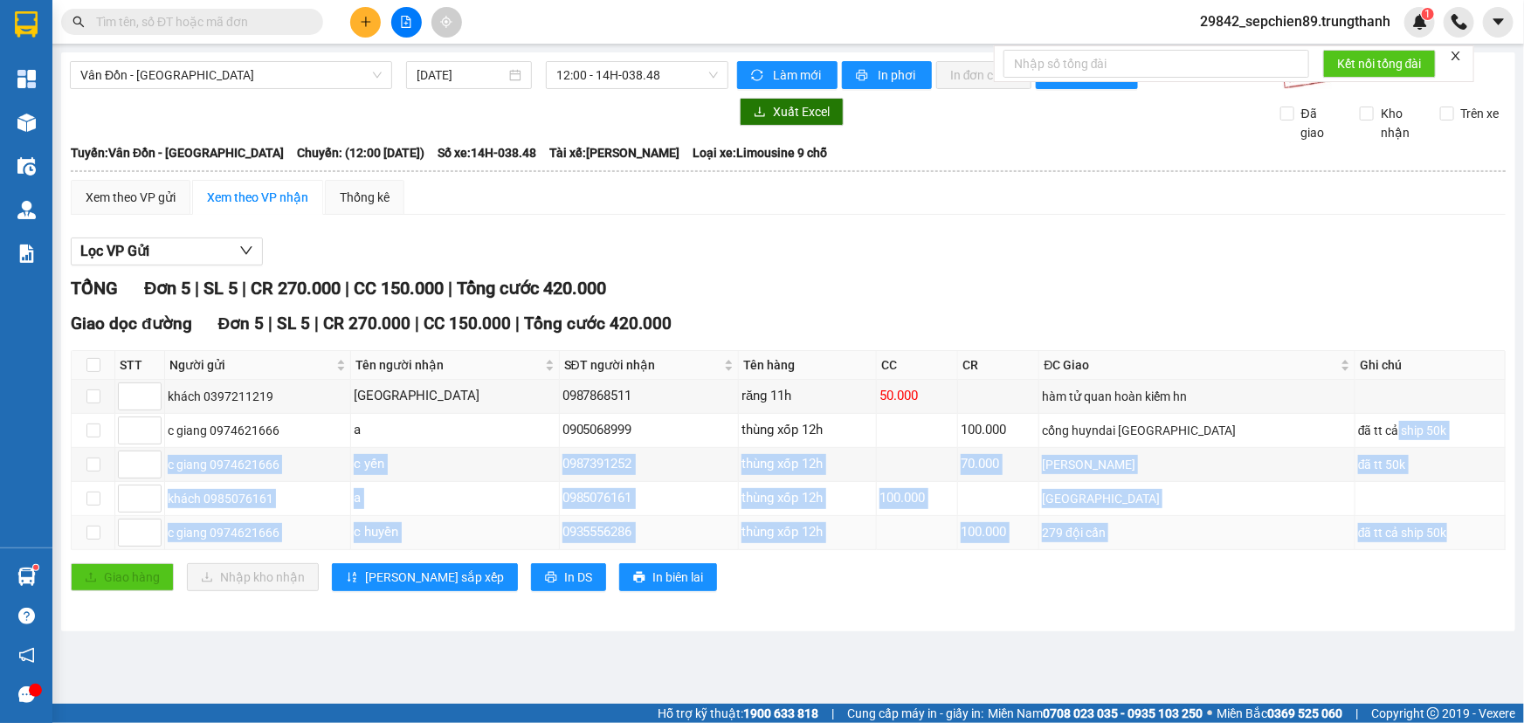
click at [1435, 547] on td "đã tt cả ship 50k" at bounding box center [1430, 533] width 150 height 34
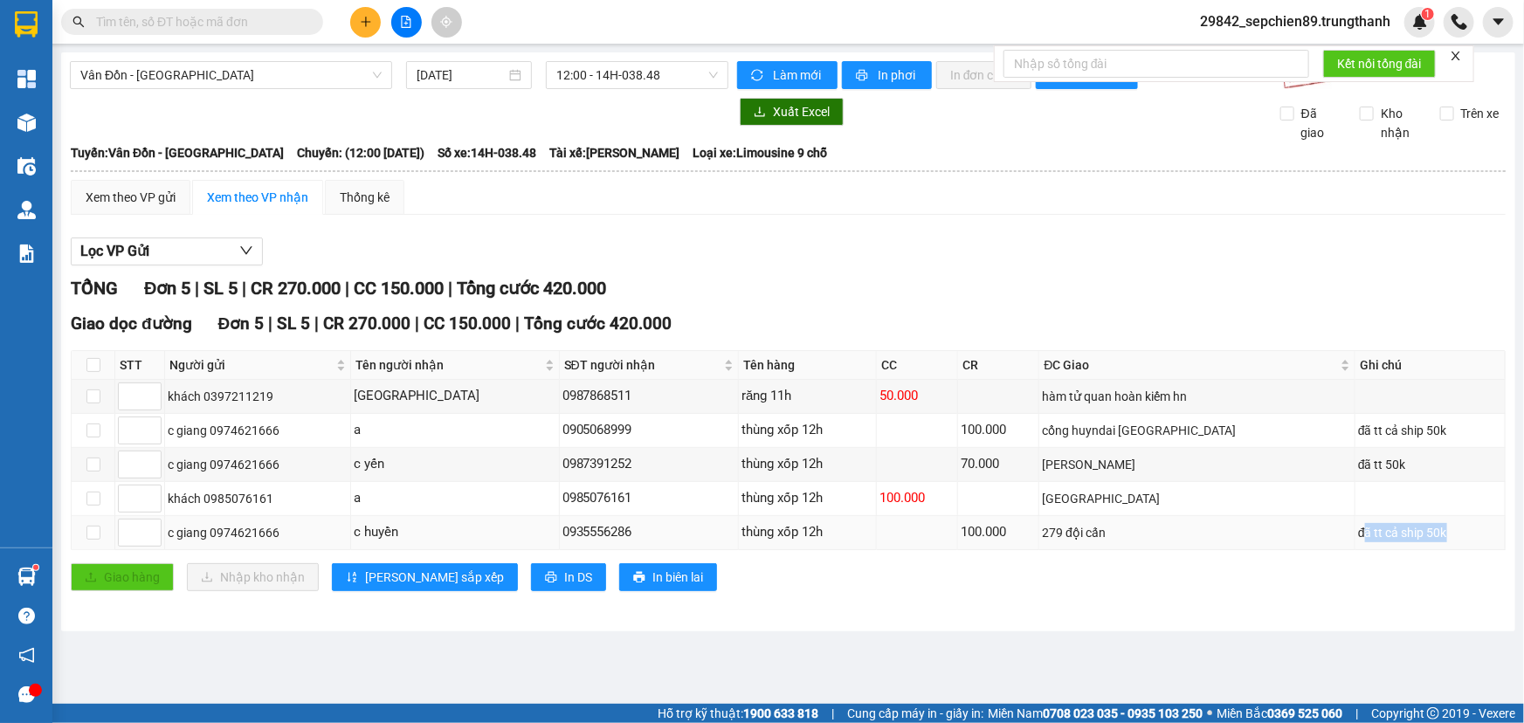
drag, startPoint x: 1436, startPoint y: 529, endPoint x: 1318, endPoint y: 532, distance: 117.9
click at [1325, 532] on tr "c giang 0974621666 c huyền 0935556286 thùng xốp 12h 100.000 279 đội cấn đã tt c…" at bounding box center [789, 533] width 1434 height 34
click at [1298, 533] on div "279 đội cấn" at bounding box center [1197, 532] width 310 height 19
drag, startPoint x: 1067, startPoint y: 536, endPoint x: 1016, endPoint y: 536, distance: 51.5
click at [1064, 536] on tr "c giang 0974621666 c huyền 0935556286 thùng xốp 12h 100.000 279 đội cấn đã tt c…" at bounding box center [789, 533] width 1434 height 34
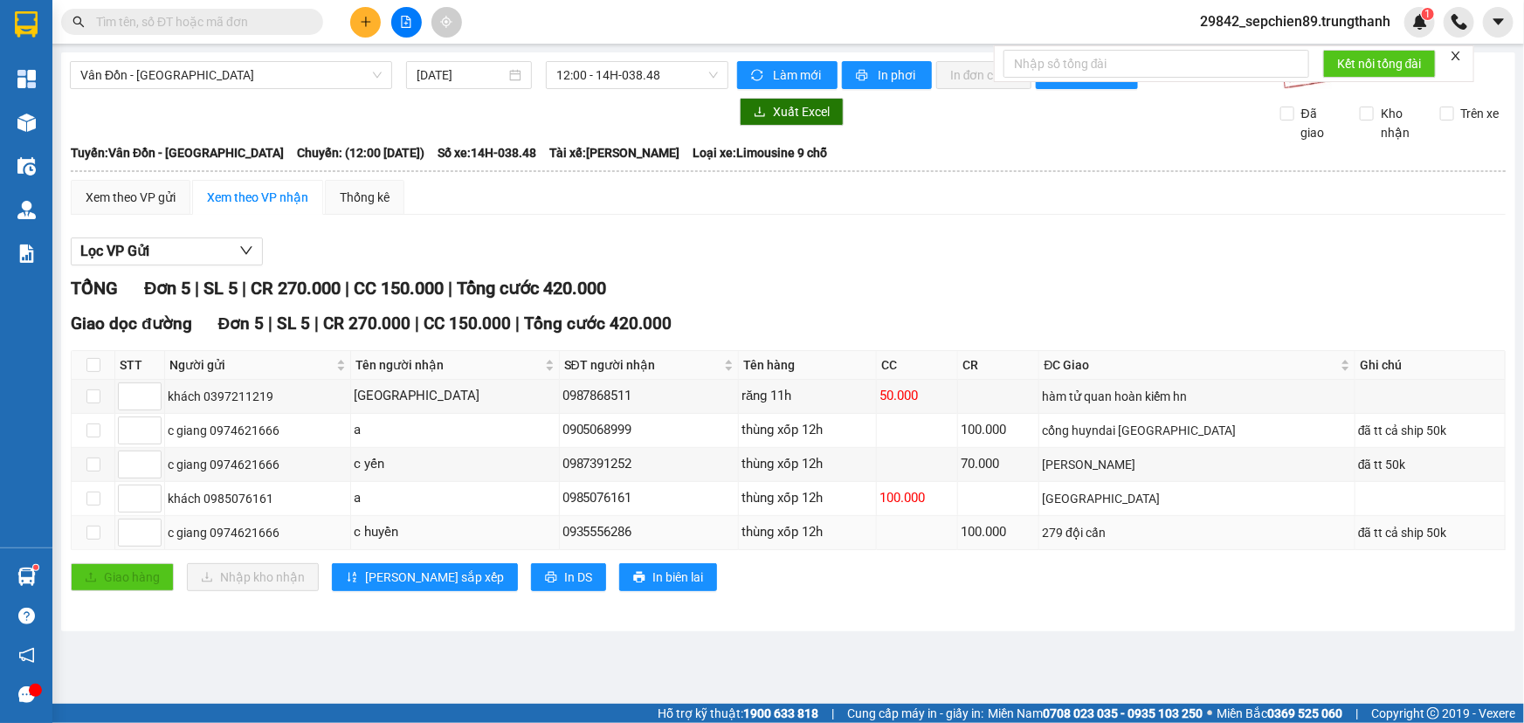
click at [1003, 538] on div "100.000" at bounding box center [998, 532] width 75 height 21
drag, startPoint x: 1346, startPoint y: 538, endPoint x: 1381, endPoint y: 538, distance: 34.1
click at [1381, 538] on tr "c giang 0974621666 c huyền 0935556286 thùng xốp 12h 100.000 279 đội cấn đã tt c…" at bounding box center [789, 533] width 1434 height 34
click at [1378, 534] on div "đã tt cả ship 50k" at bounding box center [1430, 532] width 144 height 19
drag, startPoint x: 1415, startPoint y: 528, endPoint x: 709, endPoint y: 515, distance: 705.7
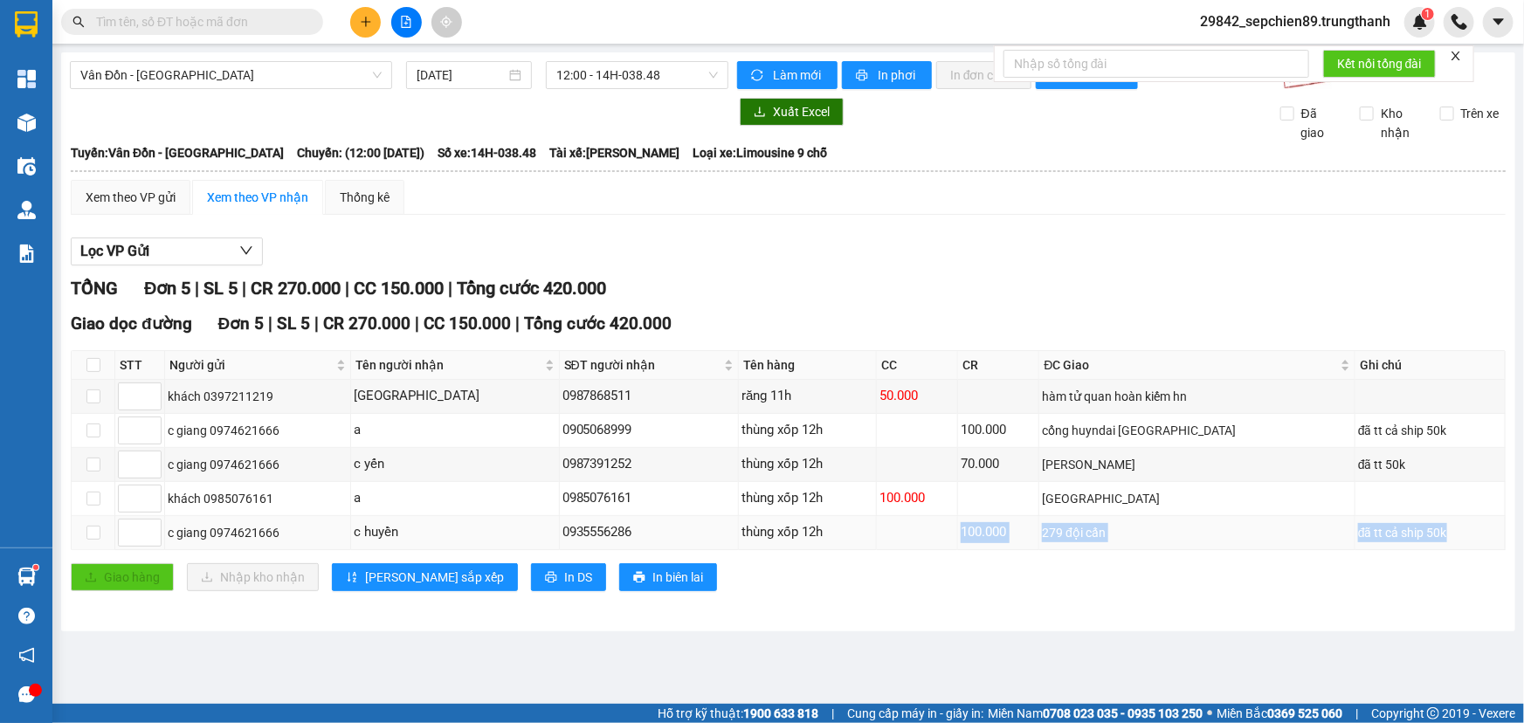
click at [717, 516] on tr "c giang 0974621666 c huyền 0935556286 thùng xốp 12h 100.000 279 đội cấn đã tt c…" at bounding box center [789, 533] width 1434 height 34
click at [709, 516] on td "0935556286" at bounding box center [650, 533] width 180 height 34
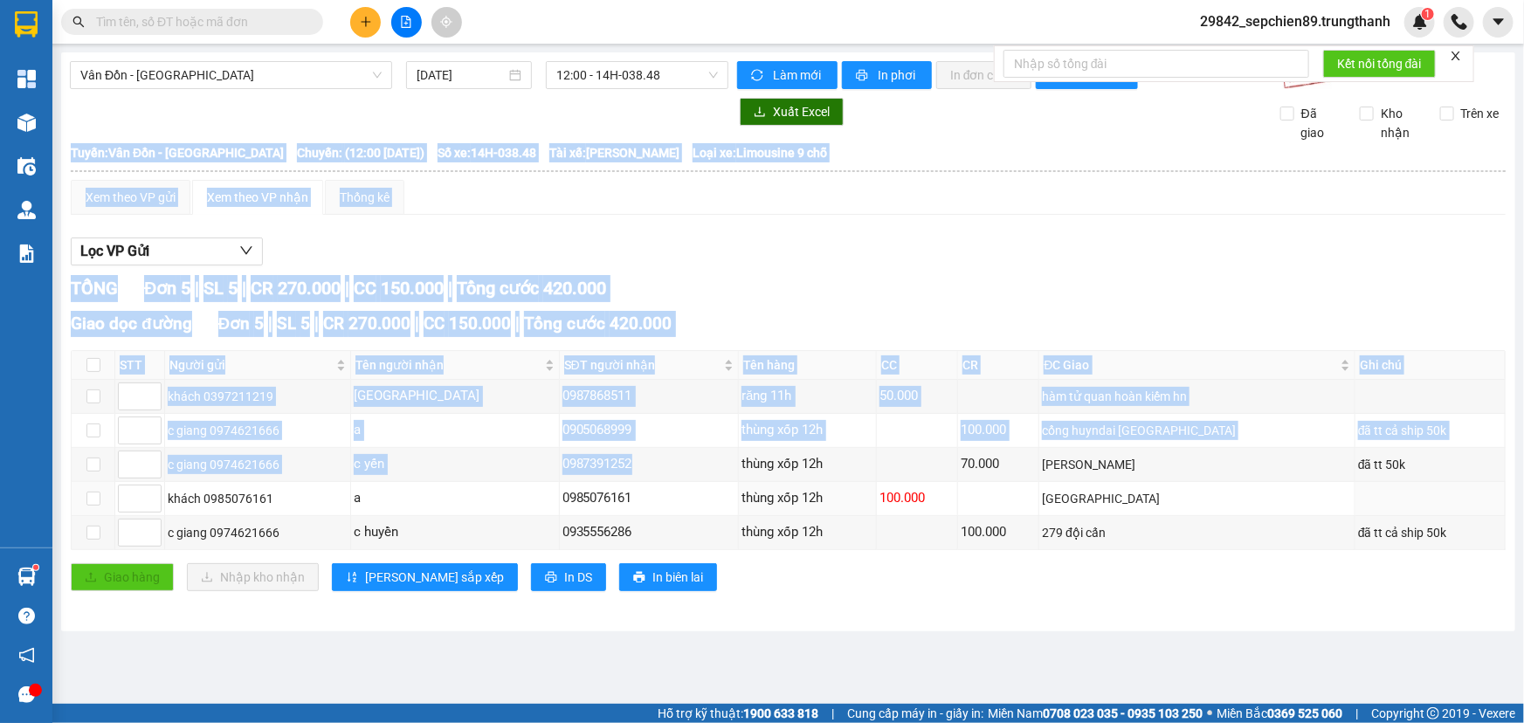
drag, startPoint x: 1004, startPoint y: 506, endPoint x: 1259, endPoint y: 591, distance: 268.7
click at [1257, 588] on div "Giao dọc đường Đơn 5 | SL 5 | CR 270.000 | CC 150.000 | Tổng cước 420.000 STT N…" at bounding box center [788, 457] width 1435 height 293
click at [1259, 591] on div "Giao dọc đường Đơn 5 | SL 5 | CR 270.000 | CC 150.000 | Tổng cước 420.000 STT N…" at bounding box center [788, 457] width 1435 height 293
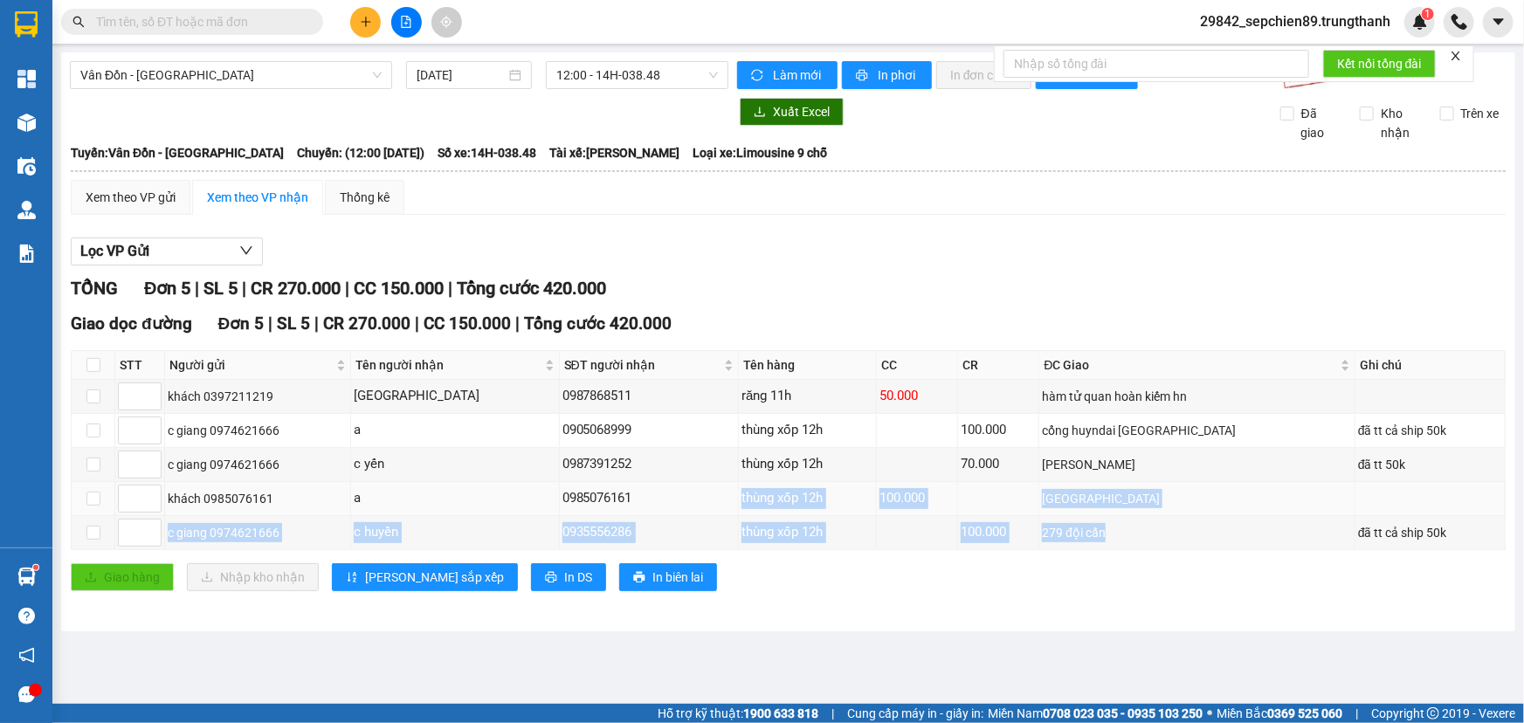
drag, startPoint x: 1311, startPoint y: 524, endPoint x: 543, endPoint y: 499, distance: 767.9
click at [564, 499] on tbody "khách 0397211219 Bắc Kinh 0987868511 răng 11h 50.000 hàm tử quan hoàn kiếm hn …" at bounding box center [789, 465] width 1434 height 170
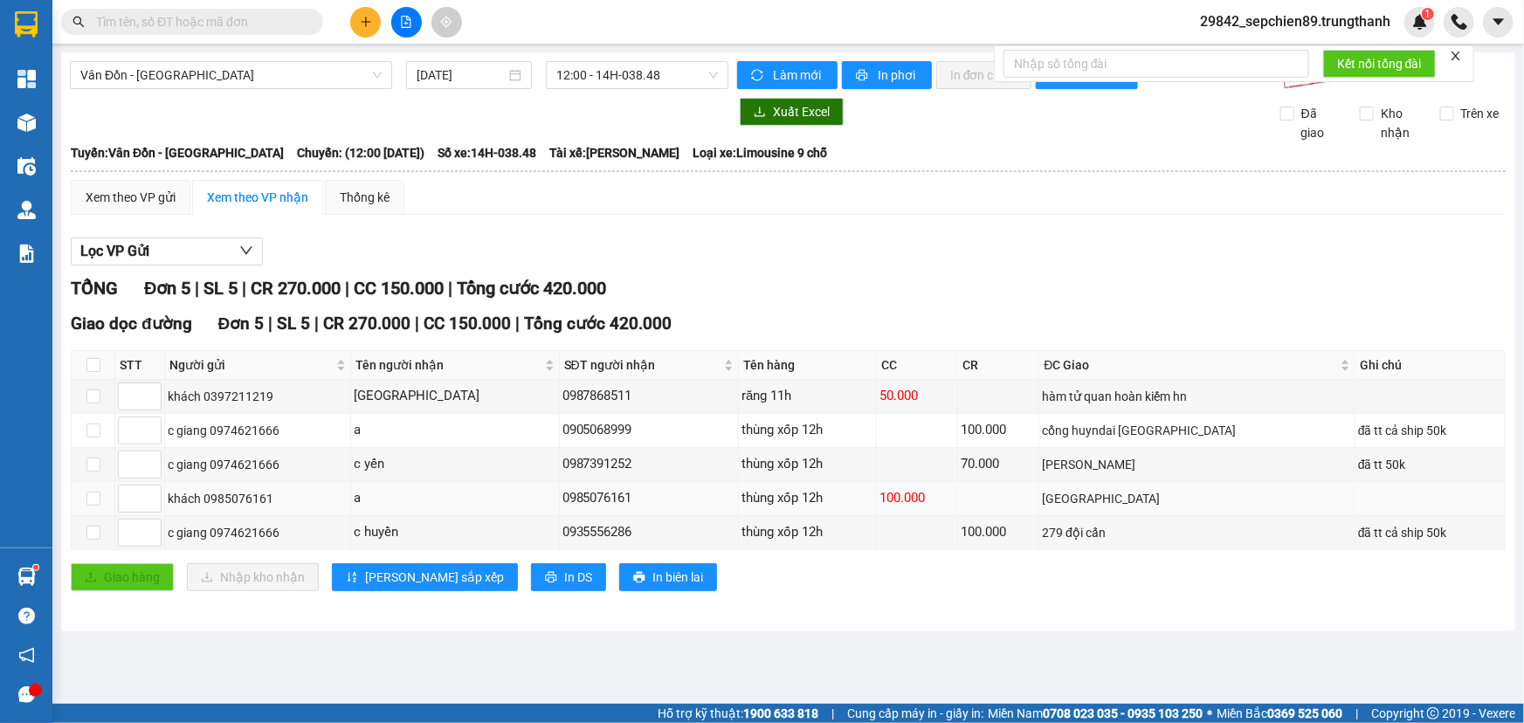
click at [532, 499] on div "a" at bounding box center [455, 498] width 202 height 21
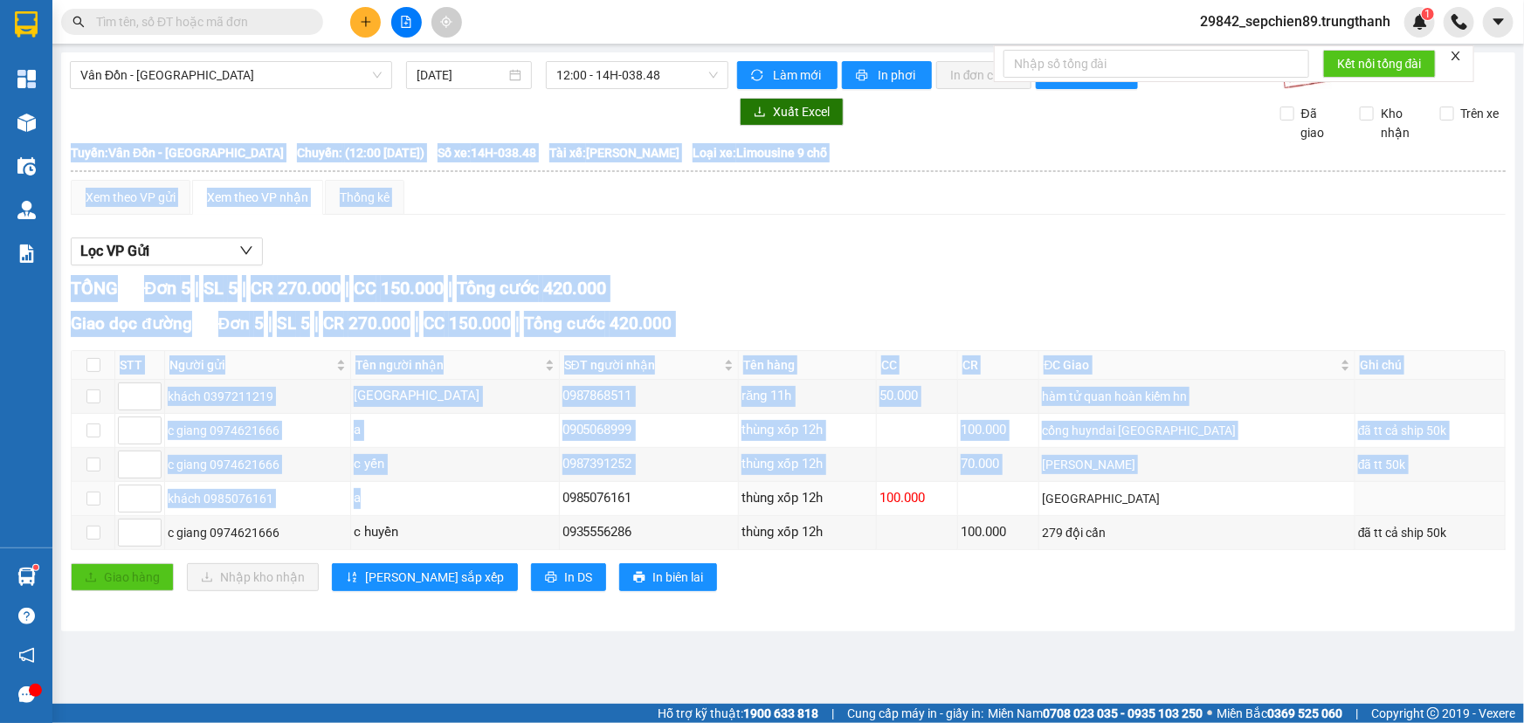
drag, startPoint x: 444, startPoint y: 485, endPoint x: 986, endPoint y: 590, distance: 551.4
click at [986, 590] on div "Giao dọc đường Đơn 5 | SL 5 | CR 270.000 | CC 150.000 | Tổng cước 420.000 STT N…" at bounding box center [788, 457] width 1435 height 293
click at [994, 591] on div "Giao dọc đường Đơn 5 | SL 5 | CR 270.000 | CC 150.000 | Tổng cước 420.000 STT N…" at bounding box center [788, 457] width 1435 height 293
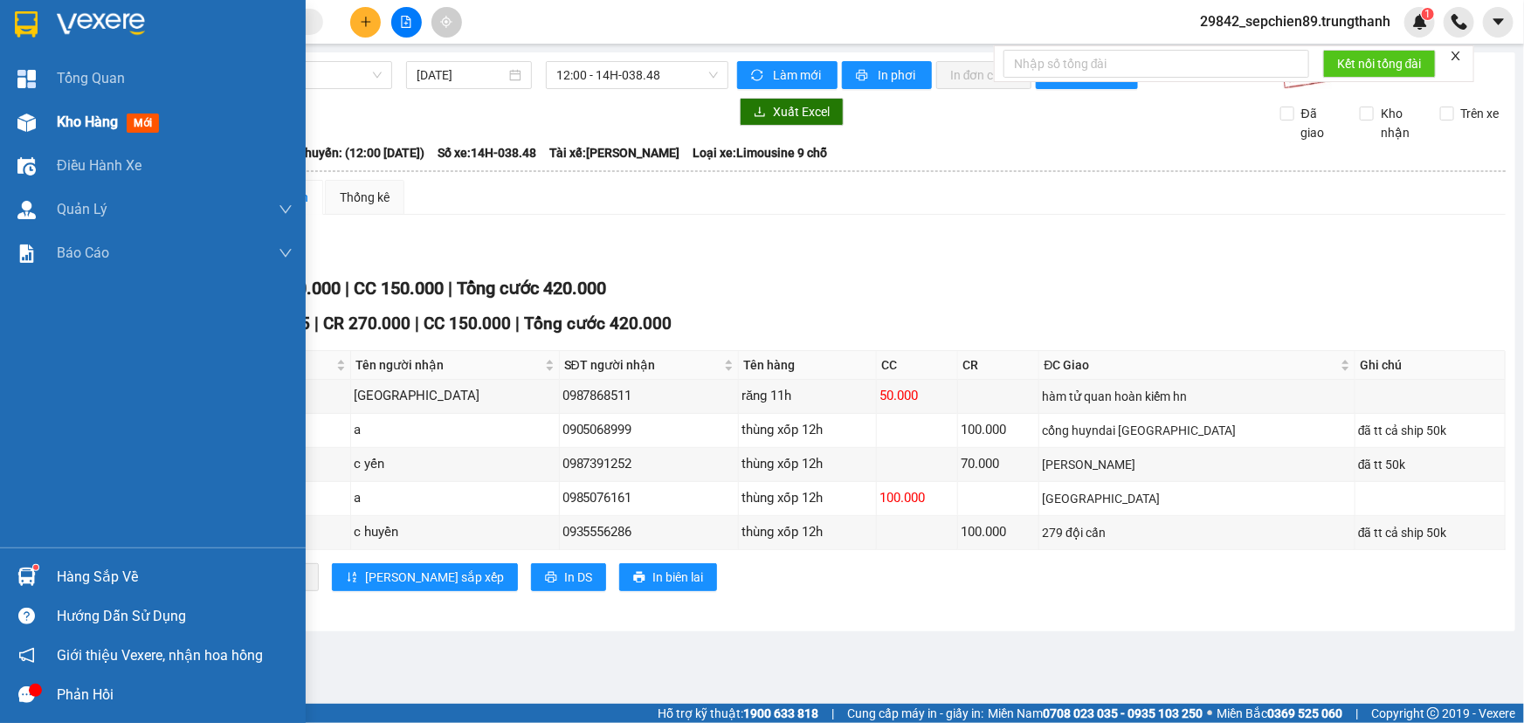
click at [96, 110] on div "Kho hàng mới" at bounding box center [175, 122] width 236 height 44
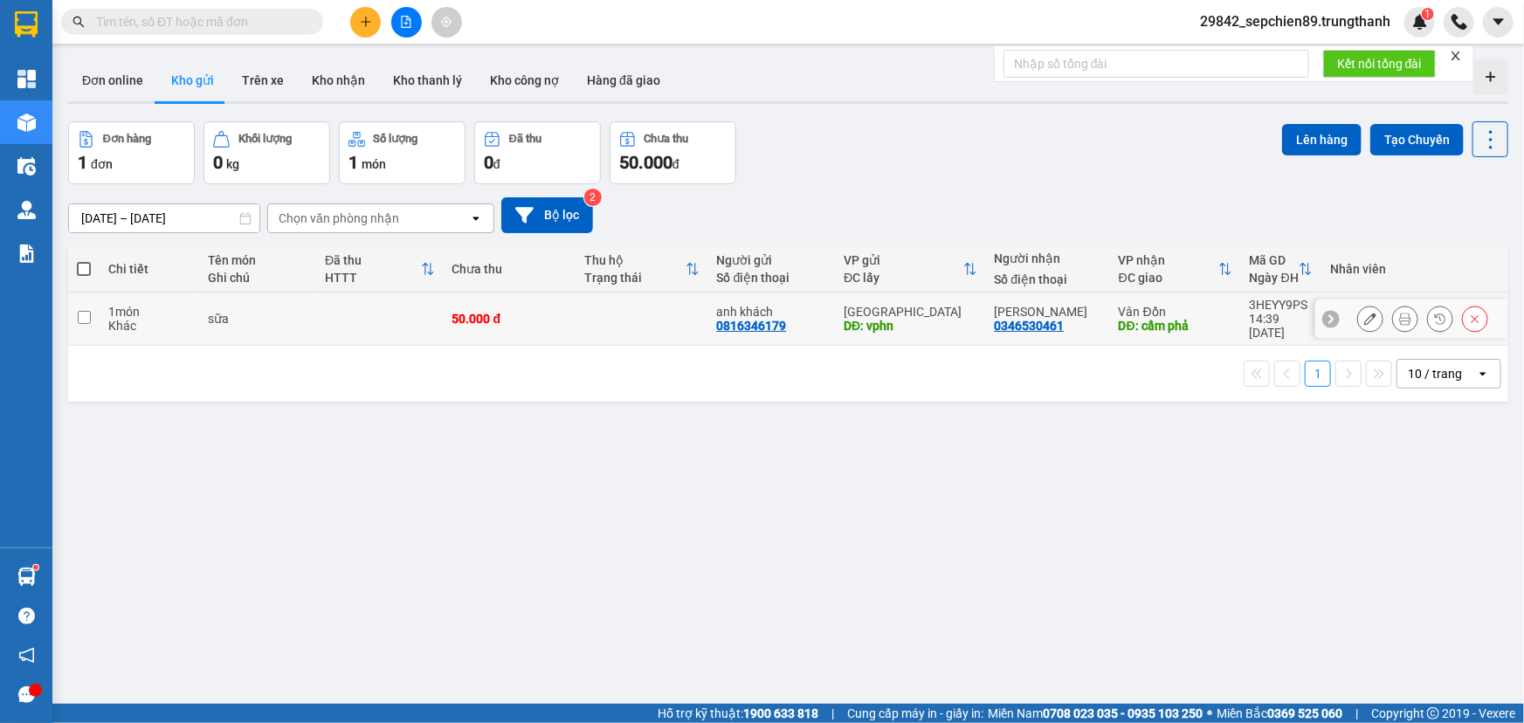
click at [88, 316] on input "checkbox" at bounding box center [84, 317] width 13 height 13
checkbox input "true"
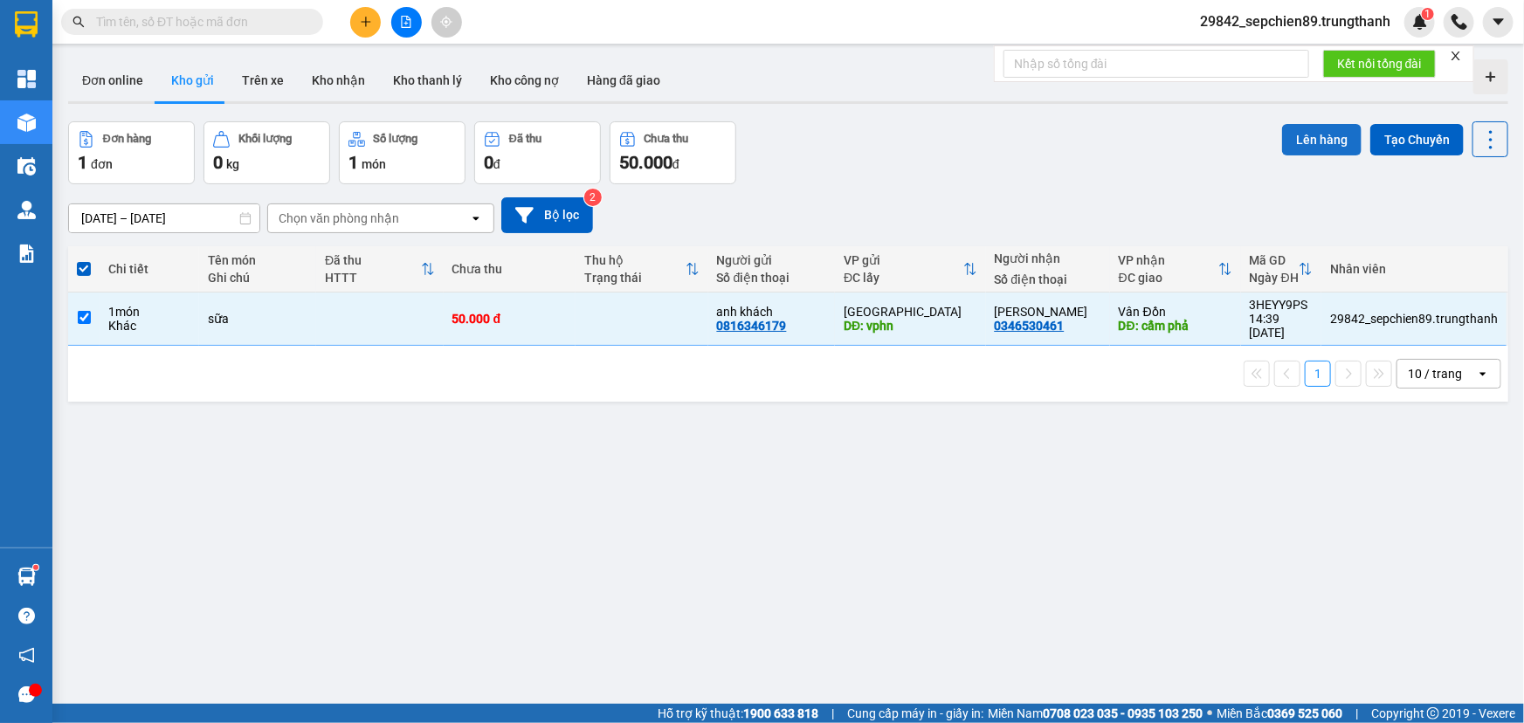
click at [1332, 136] on button "Lên hàng" at bounding box center [1321, 139] width 79 height 31
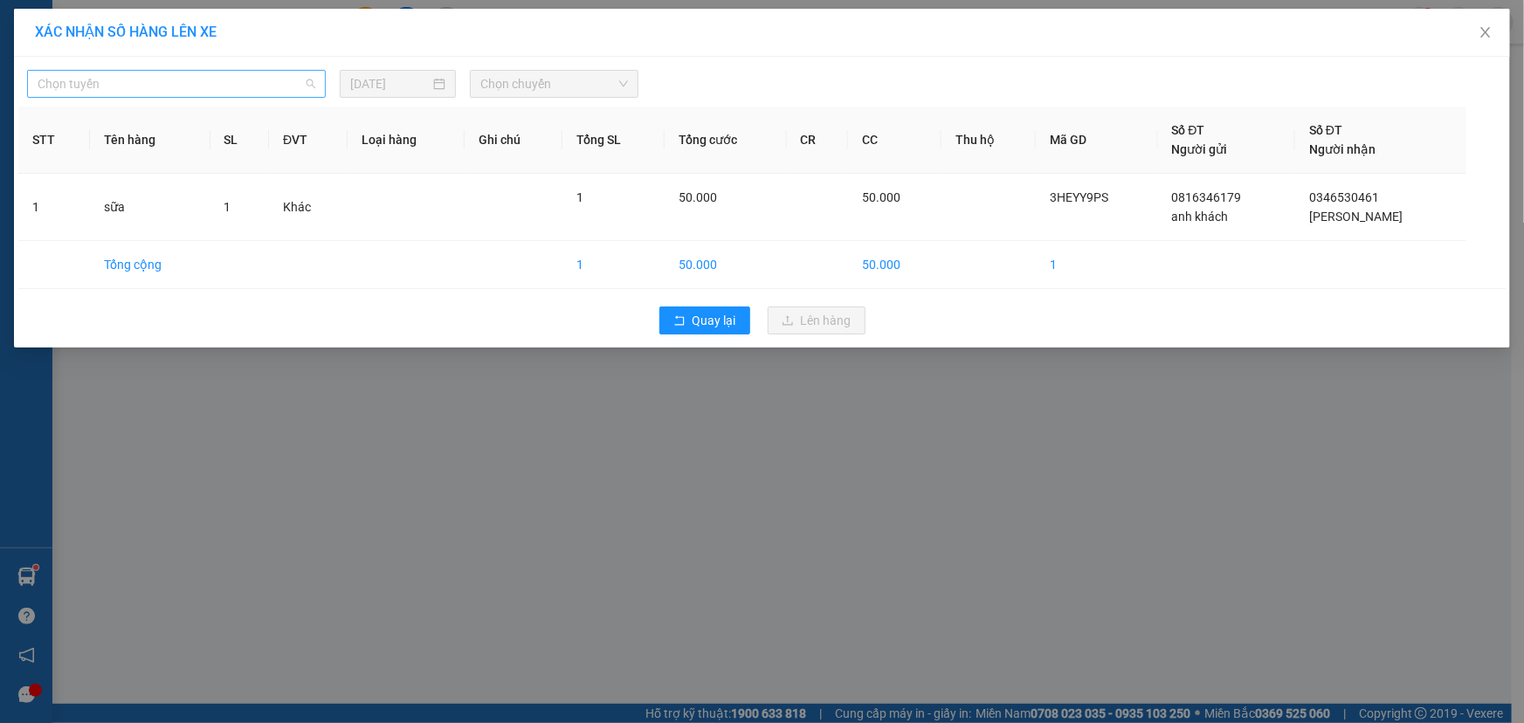
click at [164, 80] on span "Chọn tuyến" at bounding box center [177, 84] width 278 height 26
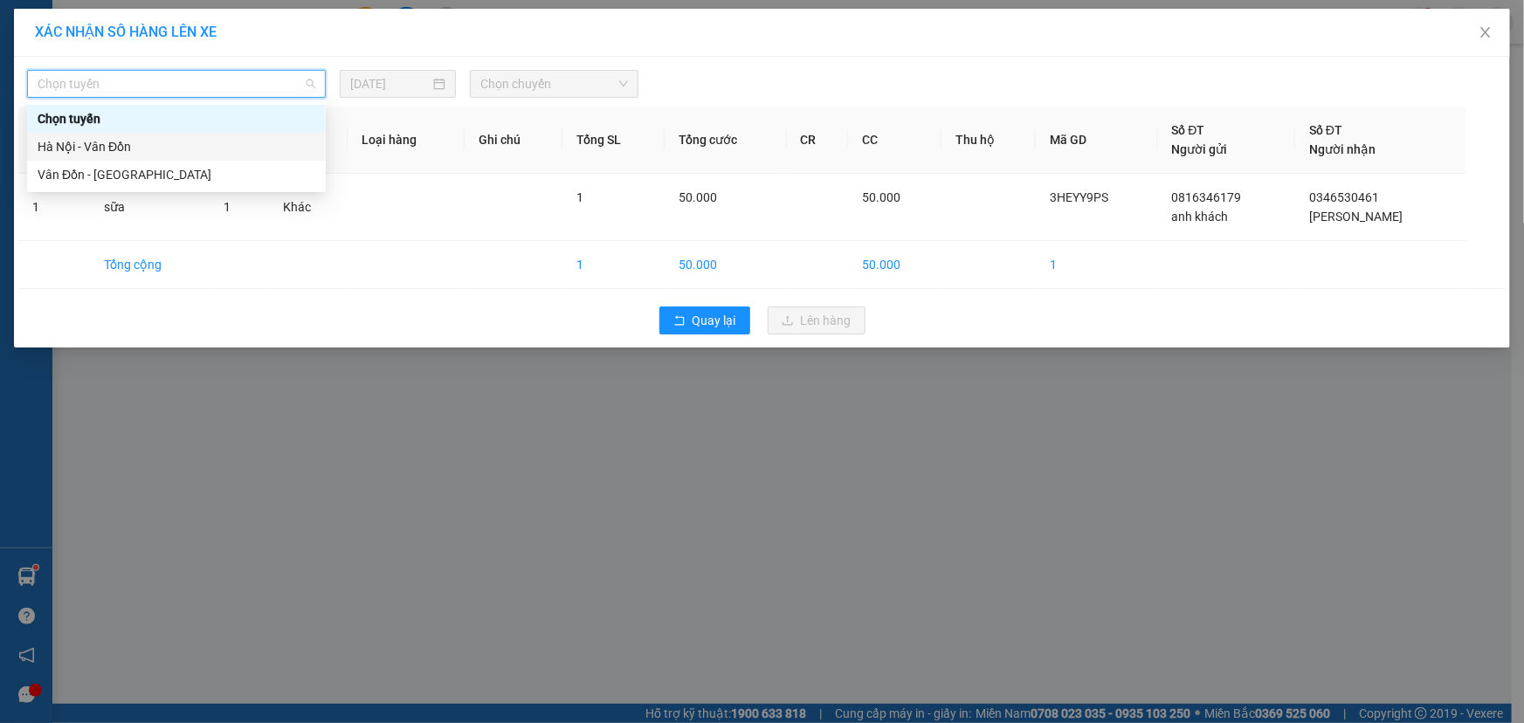
click at [122, 155] on div "Hà Nội - Vân Đồn" at bounding box center [177, 146] width 278 height 19
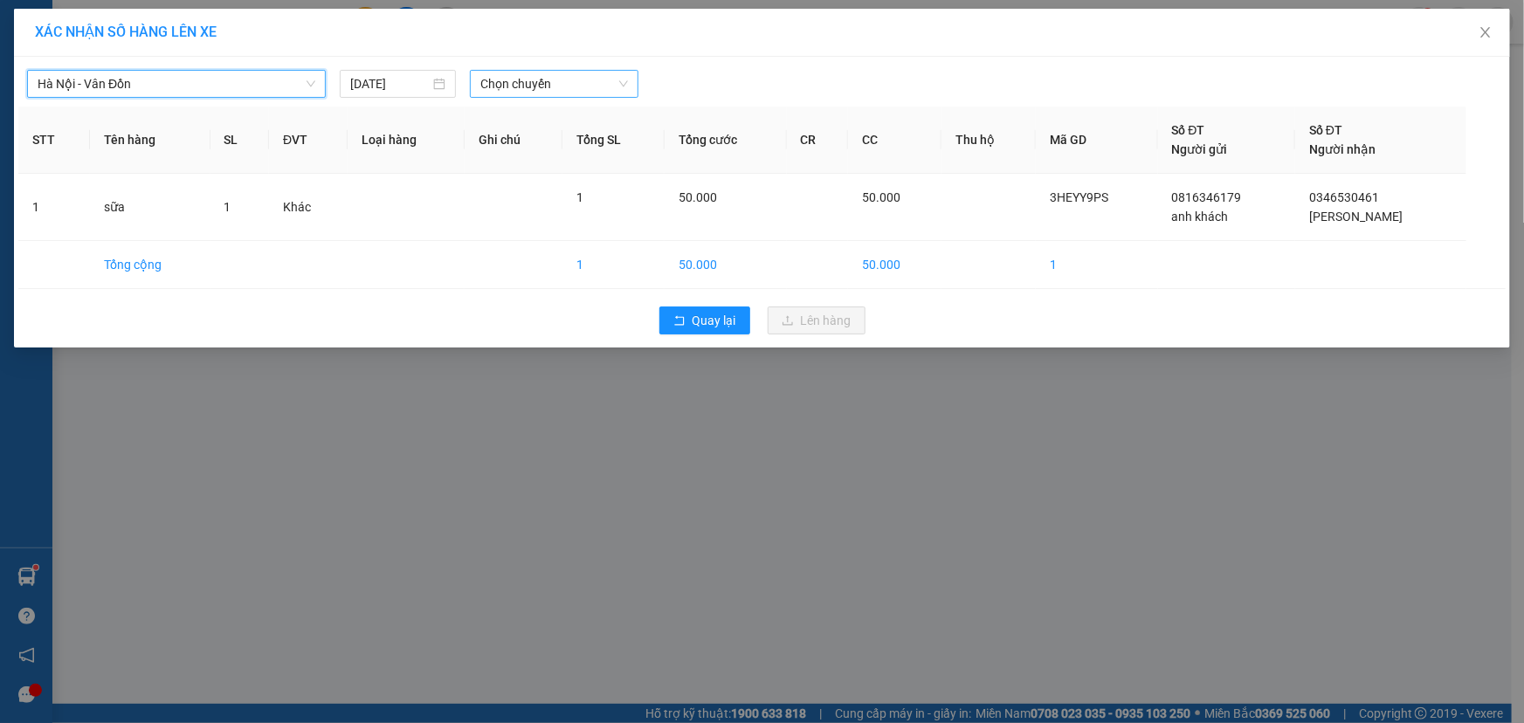
click at [550, 78] on span "Chọn chuyến" at bounding box center [554, 84] width 148 height 26
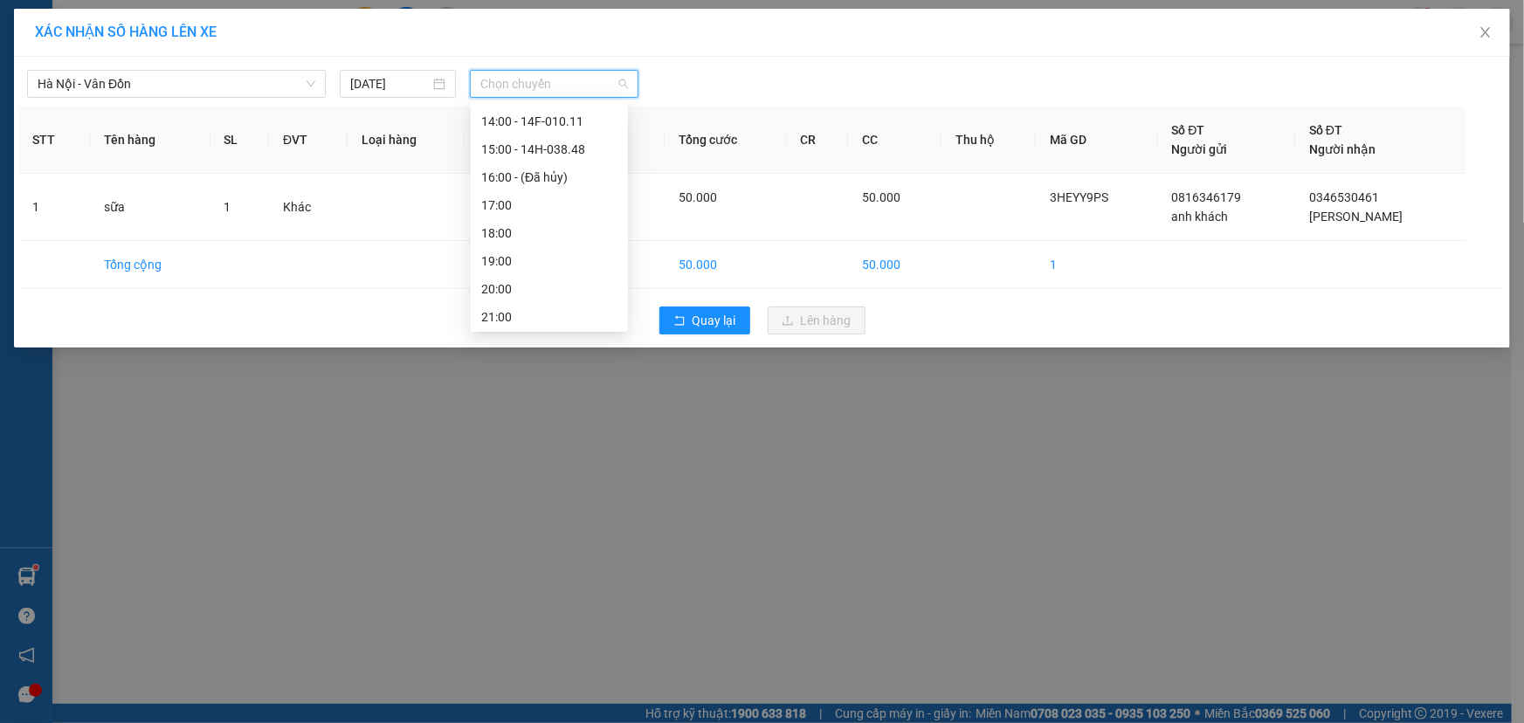
scroll to position [251, 0]
click at [564, 148] on div "15:00 - 14H-038.48" at bounding box center [549, 147] width 136 height 19
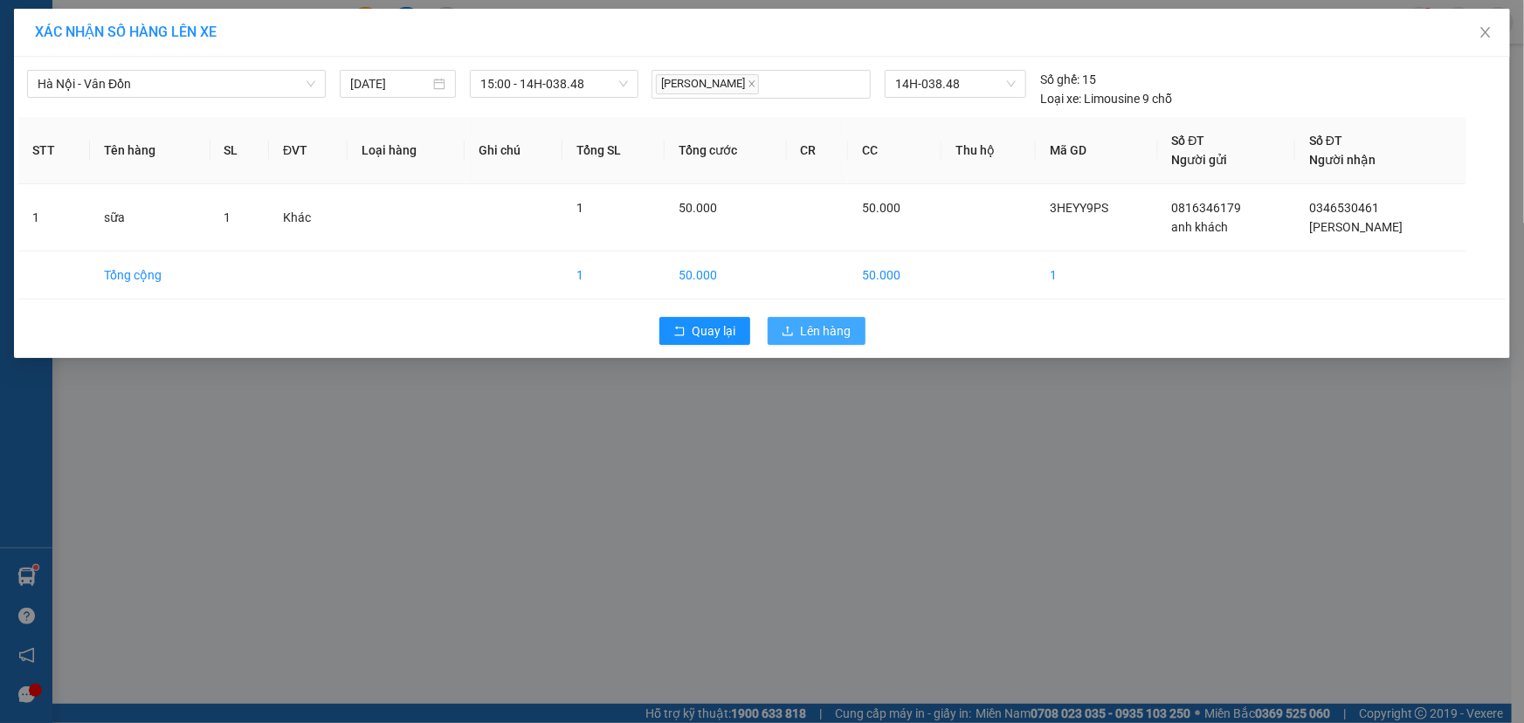
click at [812, 325] on span "Lên hàng" at bounding box center [826, 330] width 51 height 19
